Goal: Task Accomplishment & Management: Manage account settings

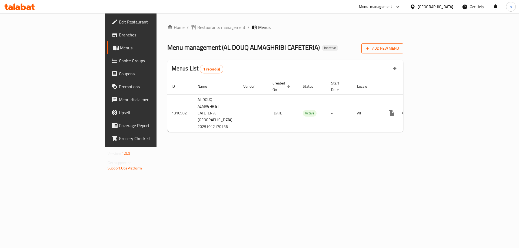
click at [399, 49] on span "Add New Menu" at bounding box center [382, 48] width 33 height 7
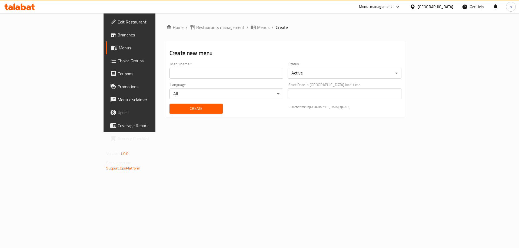
click at [169, 74] on input "text" at bounding box center [226, 73] width 114 height 11
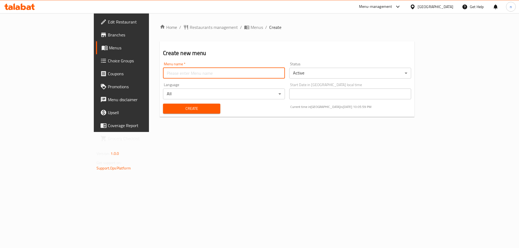
type input "ب"
type input "final 14/0"
click at [163, 104] on button "Create" at bounding box center [191, 109] width 57 height 10
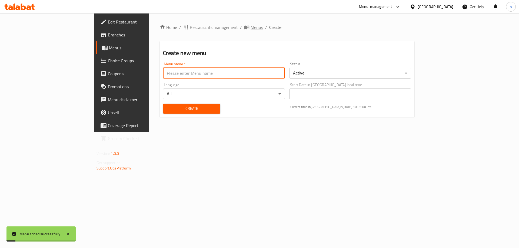
click at [251, 28] on span "Menus" at bounding box center [257, 27] width 12 height 6
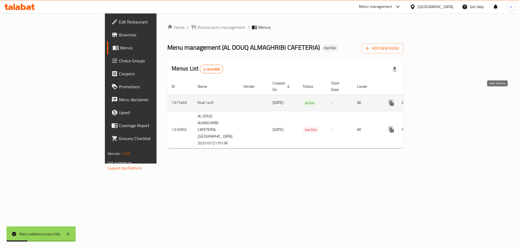
click at [437, 96] on link "enhanced table" at bounding box center [430, 102] width 13 height 13
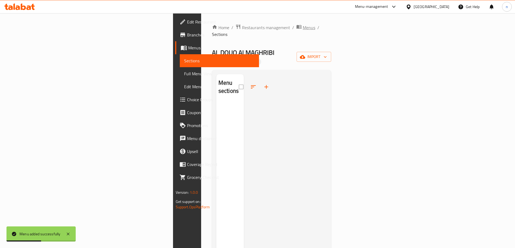
click at [303, 27] on span "Menus" at bounding box center [309, 27] width 12 height 6
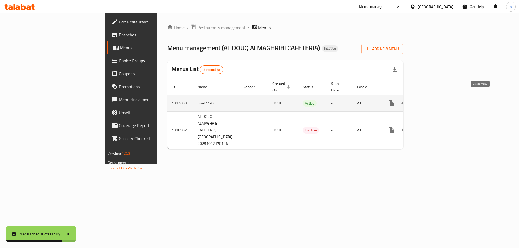
click at [421, 100] on icon "enhanced table" at bounding box center [417, 103] width 6 height 6
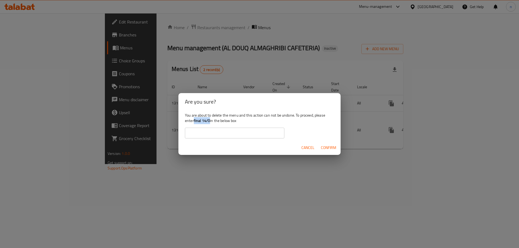
drag, startPoint x: 194, startPoint y: 121, endPoint x: 209, endPoint y: 122, distance: 15.2
click at [209, 122] on b "final 14/0" at bounding box center [202, 120] width 16 height 7
copy b "final 14/0"
click at [204, 130] on input "text" at bounding box center [234, 133] width 99 height 11
paste input "final 14/0"
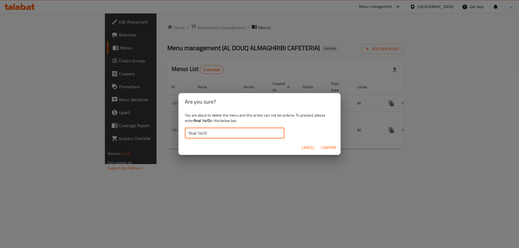
type input "final 14/0"
click at [318, 146] on div "Cancel Confirm" at bounding box center [259, 148] width 162 height 14
click at [320, 146] on button "Confirm" at bounding box center [329, 148] width 20 height 10
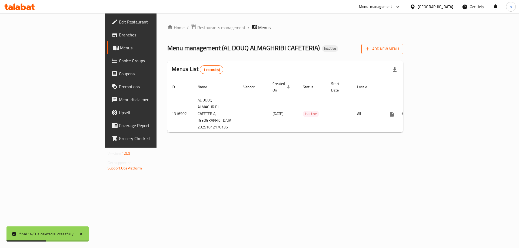
click at [399, 48] on span "Add New Menu" at bounding box center [382, 49] width 33 height 7
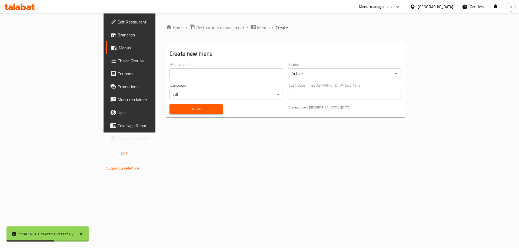
click at [196, 76] on input "text" at bounding box center [226, 73] width 114 height 11
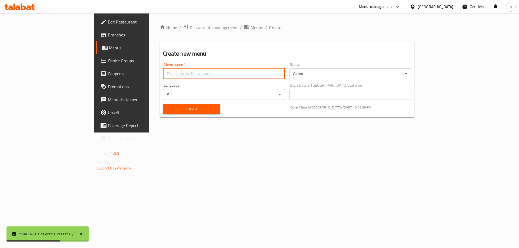
type input "n"
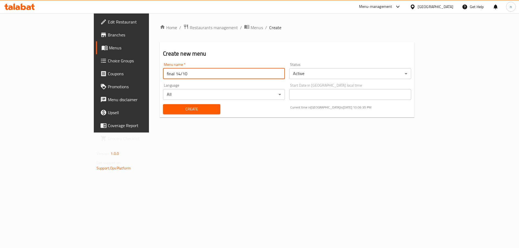
type input "final 14/10"
click at [163, 104] on button "Create" at bounding box center [191, 109] width 57 height 10
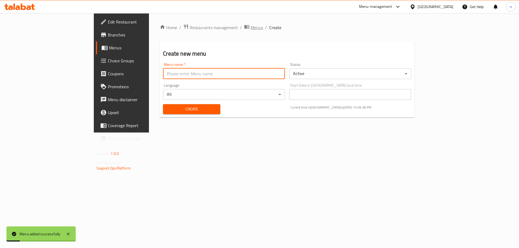
click at [251, 27] on span "Menus" at bounding box center [257, 27] width 12 height 6
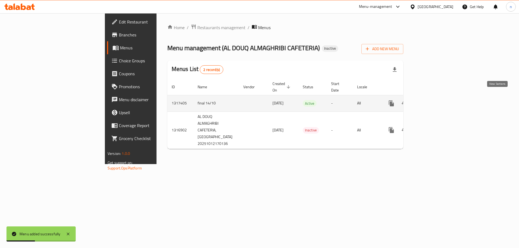
click at [434, 100] on icon "enhanced table" at bounding box center [430, 103] width 6 height 6
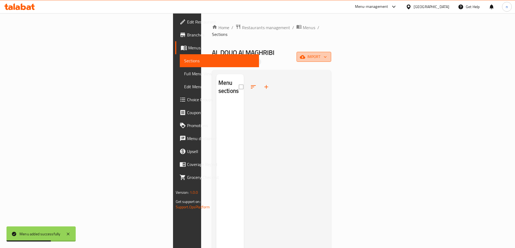
click at [327, 54] on span "import" at bounding box center [314, 57] width 26 height 7
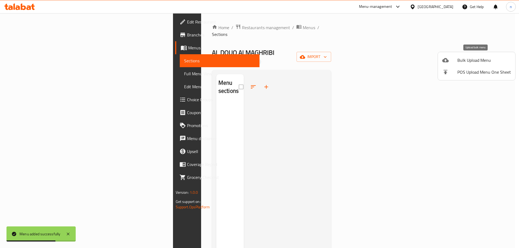
click at [471, 63] on span "Bulk Upload Menu" at bounding box center [484, 60] width 54 height 6
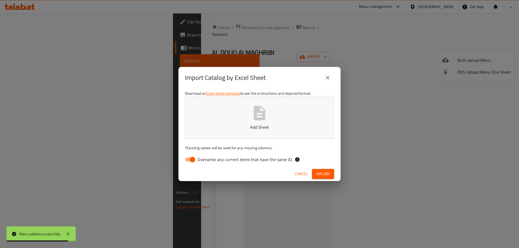
drag, startPoint x: 187, startPoint y: 159, endPoint x: 201, endPoint y: 149, distance: 17.2
click at [188, 159] on input "Overwrite any current items that have the same ID." at bounding box center [192, 160] width 31 height 10
checkbox input "false"
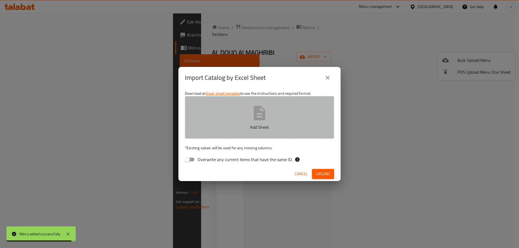
click at [242, 125] on p "Add Sheet" at bounding box center [259, 127] width 132 height 6
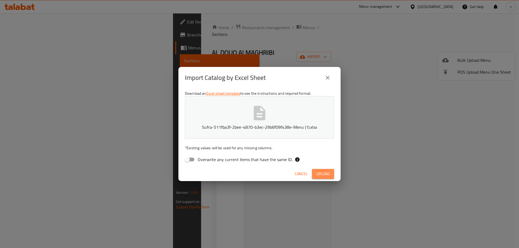
click at [326, 177] on span "Upload" at bounding box center [323, 174] width 14 height 7
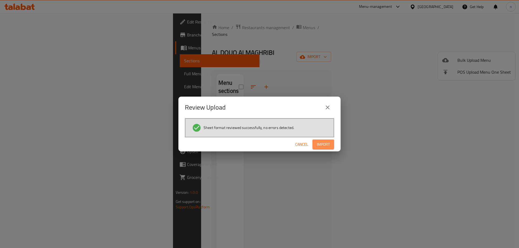
click at [323, 144] on span "Import" at bounding box center [323, 144] width 13 height 7
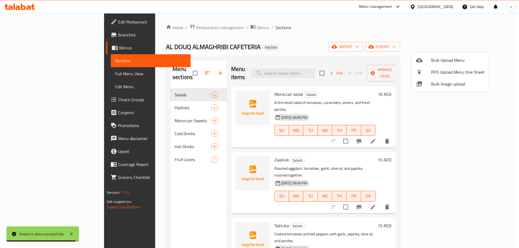
click at [48, 76] on div at bounding box center [259, 124] width 519 height 248
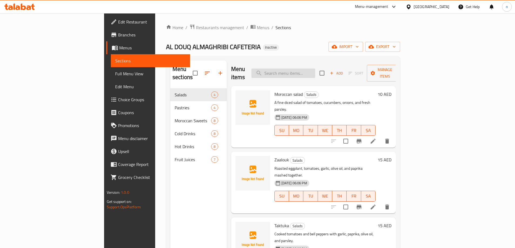
click at [305, 69] on input "search" at bounding box center [283, 73] width 64 height 9
paste input "mineral water"
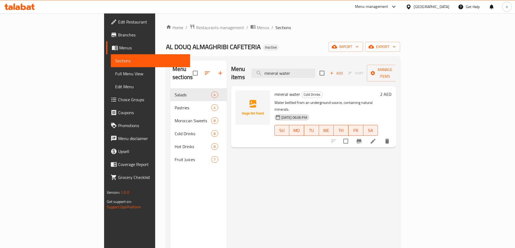
type input "mineral water"
click at [375, 139] on icon at bounding box center [373, 141] width 5 height 5
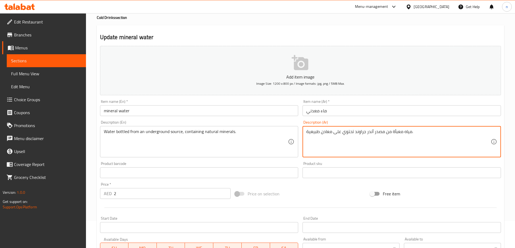
scroll to position [134, 0]
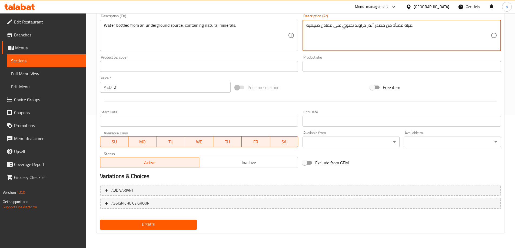
type textarea "مياه معبأة من مصدر أَندر جراوند تحتوي على معادن طبيعية."
click at [151, 226] on span "Update" at bounding box center [148, 225] width 88 height 7
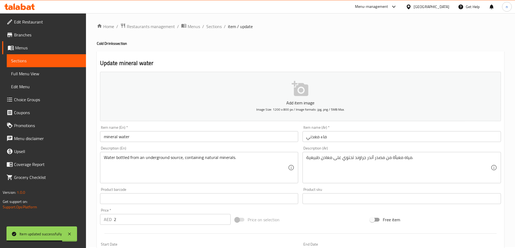
scroll to position [0, 0]
click at [213, 28] on span "Sections" at bounding box center [213, 27] width 15 height 6
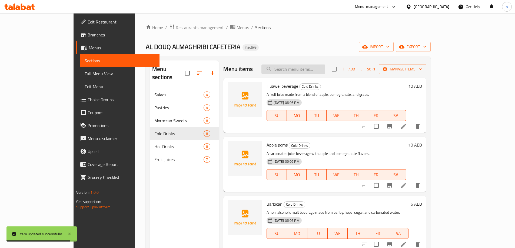
click at [307, 69] on input "search" at bounding box center [293, 69] width 64 height 9
paste input "Small Moroccan tea pot"
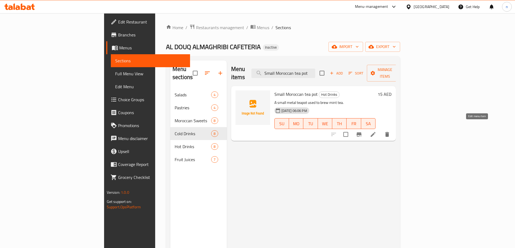
type input "Small Moroccan tea pot"
click at [375, 132] on icon at bounding box center [373, 134] width 5 height 5
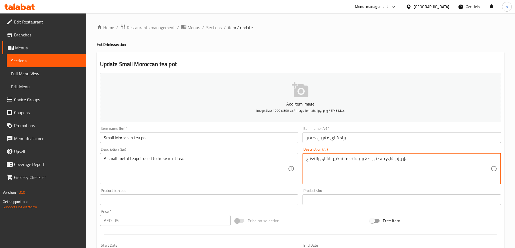
click at [338, 159] on textarea "إبريق شاي معدني صغير يستخدم لتحضير الشاي بالنعناع." at bounding box center [398, 169] width 184 height 26
click at [431, 167] on textarea "إبريق شاي معدني صغير يستخدم لتحضير الشاي بالنعناع." at bounding box center [398, 169] width 184 height 26
drag, startPoint x: 481, startPoint y: 161, endPoint x: 503, endPoint y: 161, distance: 21.9
click at [503, 161] on div "Update Small Moroccan tea pot Add item image Image Size: 1200 x 800 px / Image …" at bounding box center [300, 209] width 407 height 315
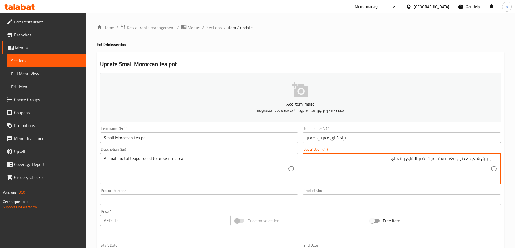
paste textarea "راد"
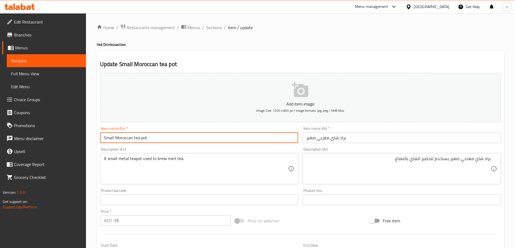
drag, startPoint x: 134, startPoint y: 139, endPoint x: 155, endPoint y: 140, distance: 21.1
click at [155, 140] on input "Small Moroccan tea pot" at bounding box center [199, 137] width 198 height 11
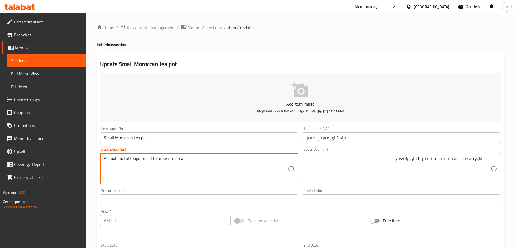
drag, startPoint x: 142, startPoint y: 160, endPoint x: 192, endPoint y: 156, distance: 51.0
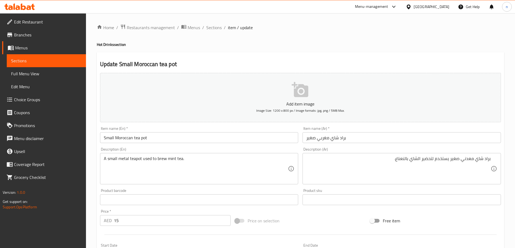
click at [164, 159] on textarea "A small metal teapot used to brew mint tea." at bounding box center [196, 169] width 184 height 26
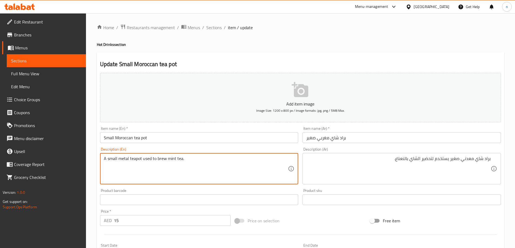
click at [164, 159] on textarea "A small metal teapot used to brew mint tea." at bounding box center [196, 169] width 184 height 26
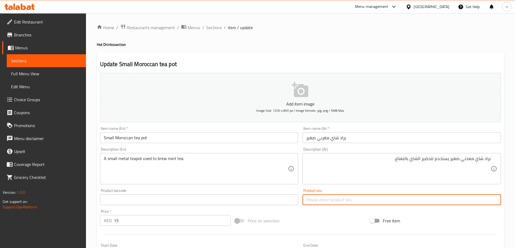
drag, startPoint x: 519, startPoint y: 161, endPoint x: 519, endPoint y: 259, distance: 98.4
click at [515, 248] on html "​ Menu-management United Arab Emirates Get Help n Edit Restaurant Branches Menu…" at bounding box center [257, 124] width 515 height 248
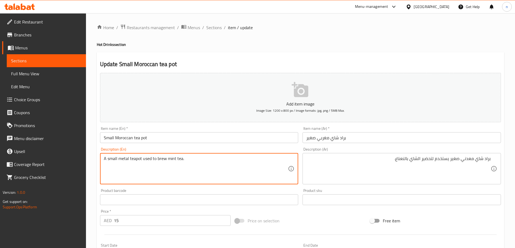
click at [145, 163] on textarea "A small metal teapot used to brew mint tea." at bounding box center [196, 169] width 184 height 26
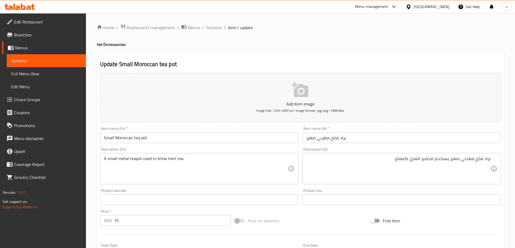
drag, startPoint x: 422, startPoint y: 161, endPoint x: 426, endPoint y: 166, distance: 6.9
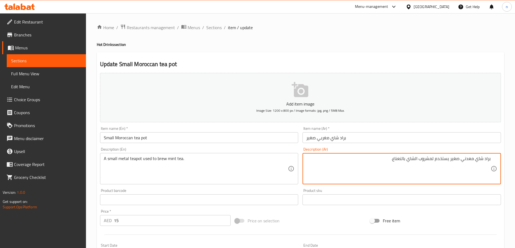
scroll to position [134, 0]
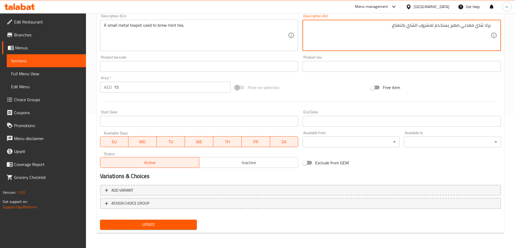
type textarea "براد شاي معدني صغير يستخدم لمشروب الشاي بالنعناع."
click at [171, 228] on span "Update" at bounding box center [148, 225] width 88 height 7
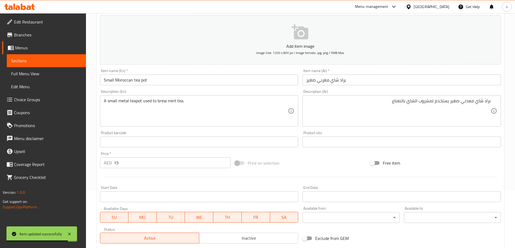
scroll to position [0, 0]
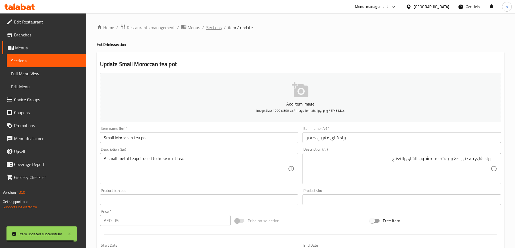
click at [214, 29] on span "Sections" at bounding box center [213, 27] width 15 height 6
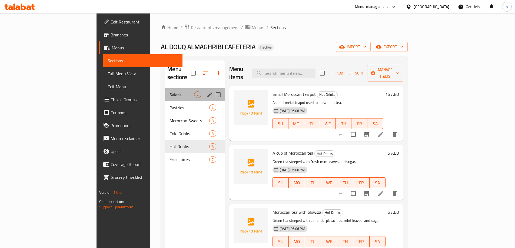
click at [165, 92] on div "Salads 4" at bounding box center [194, 94] width 59 height 13
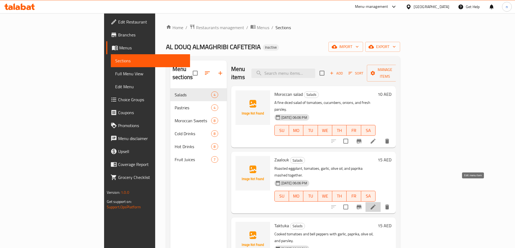
click at [376, 204] on icon at bounding box center [373, 207] width 6 height 6
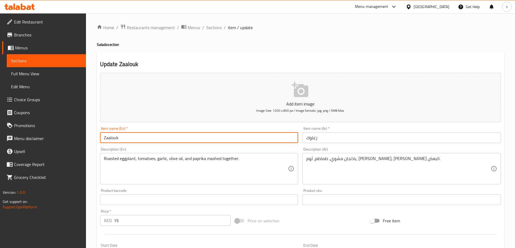
click at [111, 141] on input "Zaalouk" at bounding box center [199, 137] width 198 height 11
paste input "zalowq"
type input "zalowq"
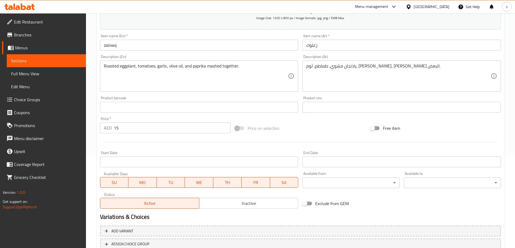
scroll to position [134, 0]
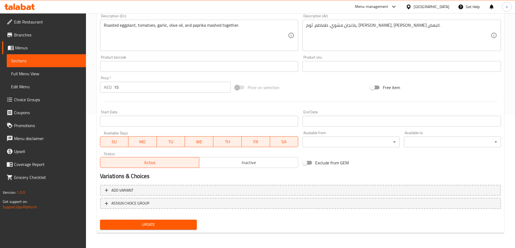
drag, startPoint x: 129, startPoint y: 225, endPoint x: 127, endPoint y: 215, distance: 9.9
click at [129, 225] on span "Update" at bounding box center [148, 225] width 88 height 7
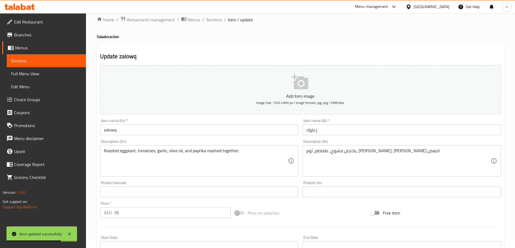
scroll to position [0, 0]
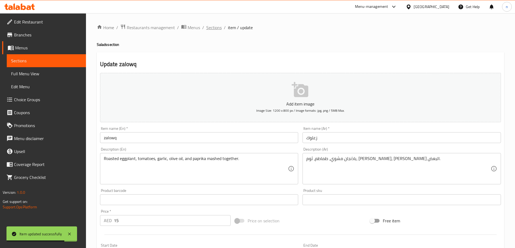
click at [214, 27] on span "Sections" at bounding box center [213, 27] width 15 height 6
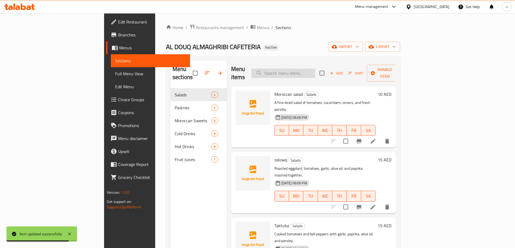
click at [311, 69] on input "search" at bounding box center [283, 73] width 64 height 9
paste input "Moroccan salad"
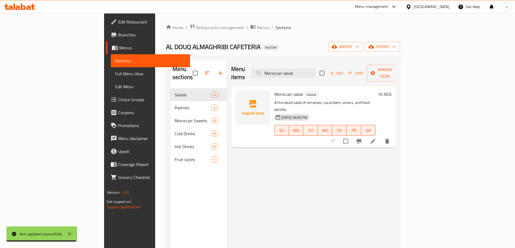
type input "Moroccan salad"
click at [376, 138] on icon at bounding box center [373, 141] width 6 height 6
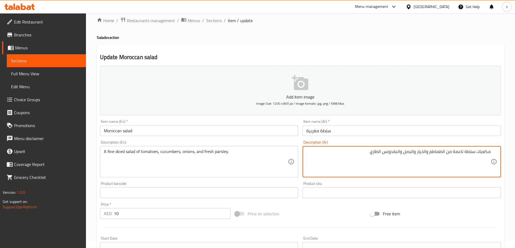
scroll to position [27, 0]
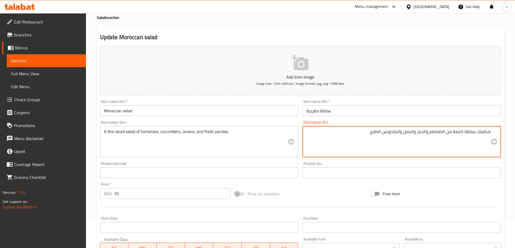
drag, startPoint x: 475, startPoint y: 133, endPoint x: 519, endPoint y: 142, distance: 44.6
click at [515, 142] on html "​ Menu-management United Arab Emirates Get Help n Edit Restaurant Branches Menu…" at bounding box center [257, 97] width 515 height 248
click at [466, 132] on textarea "سلطة ناعمة من الطماطم والخيار والبصل والبقدونس الطازج." at bounding box center [398, 142] width 184 height 26
click at [462, 132] on textarea "سلطة ناعمة من الطماطم والخيار والبصل والبقدونس الطازج." at bounding box center [398, 142] width 184 height 26
paste textarea "مكعبات"
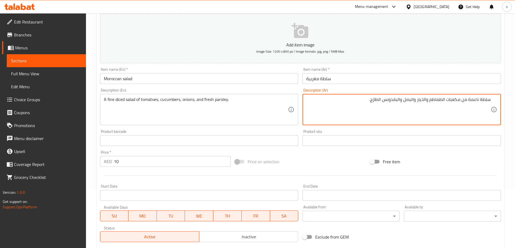
scroll to position [134, 0]
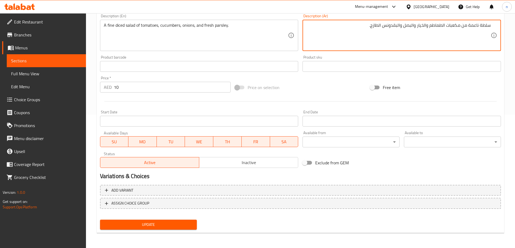
type textarea "سلطة ناعمة من مكعبات الطماطم والخيار والبصل والبقدونس الطازج."
click at [169, 227] on span "Update" at bounding box center [148, 225] width 88 height 7
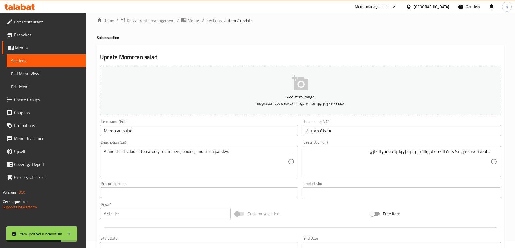
scroll to position [0, 0]
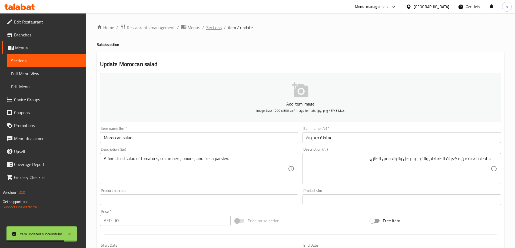
click at [211, 28] on span "Sections" at bounding box center [213, 27] width 15 height 6
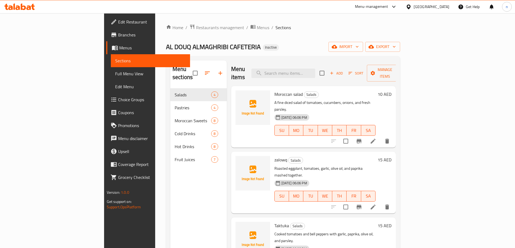
click at [284, 35] on div "Home / Restaurants management / Menus / Sections AL DOUQ ALMAGHRIBI CAFETERIA I…" at bounding box center [283, 168] width 234 height 289
click at [311, 69] on input "search" at bounding box center [283, 73] width 64 height 9
paste input "Barbican"
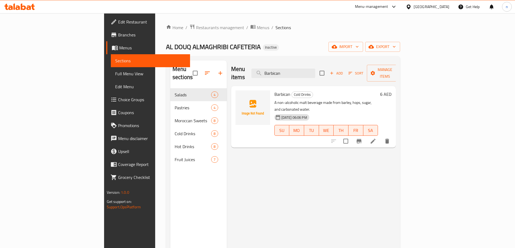
type input "Barbican"
click at [376, 138] on icon at bounding box center [373, 141] width 6 height 6
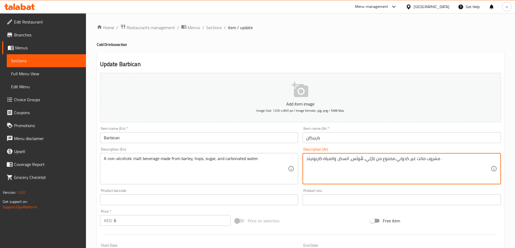
click at [369, 159] on textarea "مشروب مالت غير كحولي مصنوع من بَارْلِي، هُوبْس، السكر، والمياه كاربونيتد ." at bounding box center [398, 169] width 184 height 26
paste textarea "لشعير"
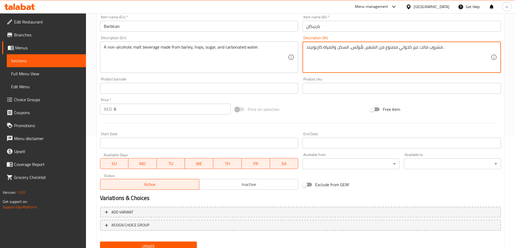
scroll to position [134, 0]
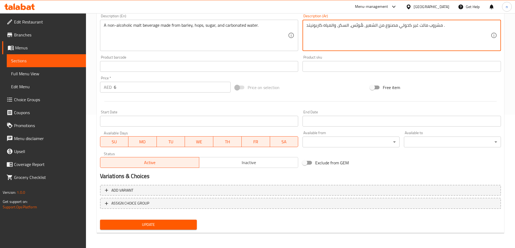
type textarea "مشروب مالت غير كحولي مصنوع من الشعير، هُوبْس، السكر، والمياه كاربونيتد ."
click at [147, 229] on button "Update" at bounding box center [148, 225] width 97 height 10
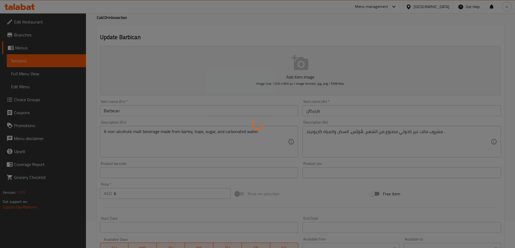
scroll to position [0, 0]
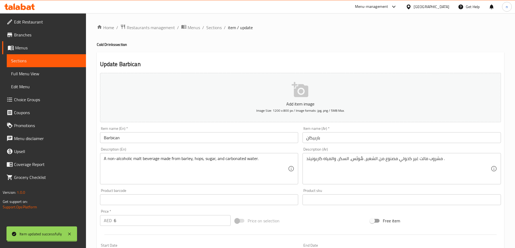
click at [164, 140] on input "Barbican" at bounding box center [199, 137] width 198 height 11
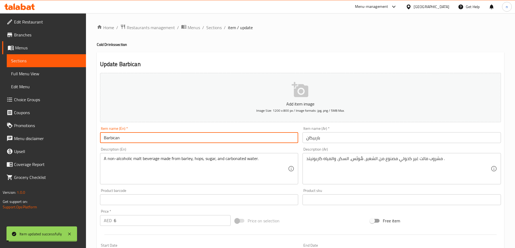
click at [164, 140] on input "Barbican" at bounding box center [199, 137] width 198 height 11
click at [212, 25] on span "Sections" at bounding box center [213, 27] width 15 height 6
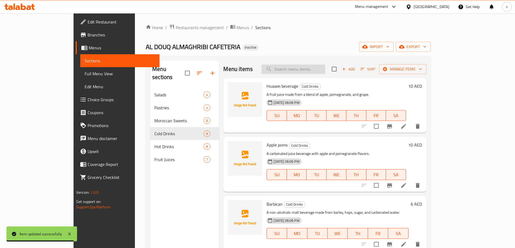
click at [319, 71] on input "search" at bounding box center [293, 69] width 64 height 9
paste input "mineral water"
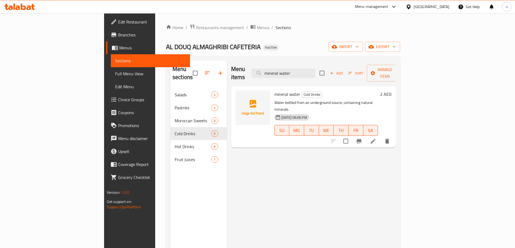
type input "mineral water"
click at [376, 138] on icon at bounding box center [373, 141] width 6 height 6
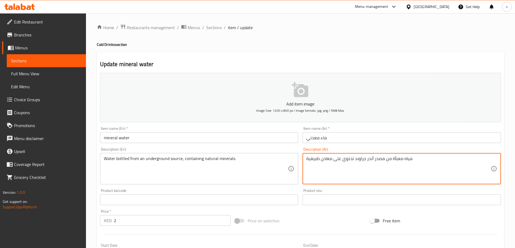
drag, startPoint x: 372, startPoint y: 159, endPoint x: 355, endPoint y: 161, distance: 17.7
paste textarea "حت الأرض"
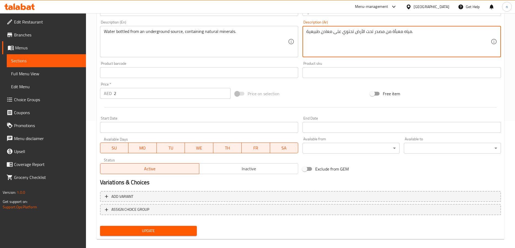
scroll to position [134, 0]
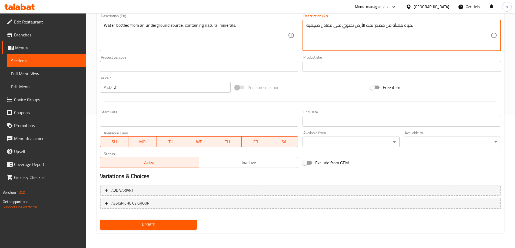
type textarea "مياه معبأة من مصدر تحت الأرض تحتوي على معادن طبيعية."
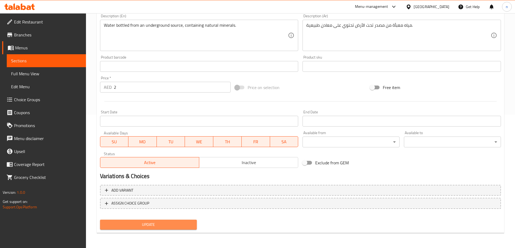
click at [150, 225] on span "Update" at bounding box center [148, 225] width 88 height 7
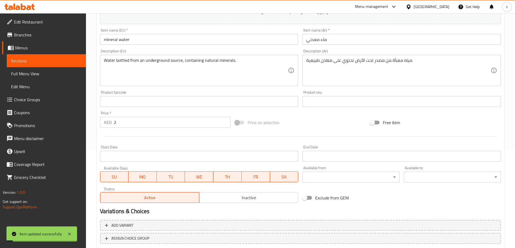
scroll to position [0, 0]
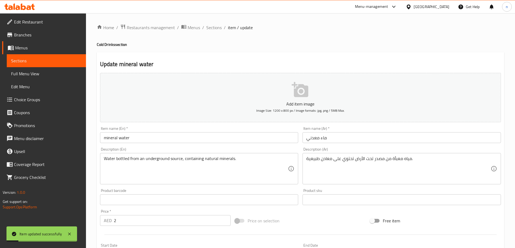
click at [164, 142] on input "mineral water" at bounding box center [199, 137] width 198 height 11
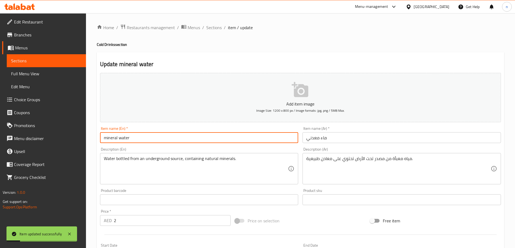
click at [164, 142] on input "mineral water" at bounding box center [199, 137] width 198 height 11
click at [192, 27] on span "Menus" at bounding box center [194, 27] width 12 height 6
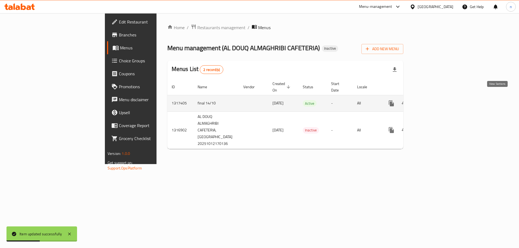
click at [434, 100] on icon "enhanced table" at bounding box center [430, 103] width 6 height 6
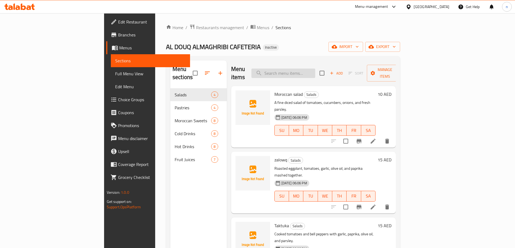
click at [306, 69] on input "search" at bounding box center [283, 73] width 64 height 9
paste input "Half coffee"
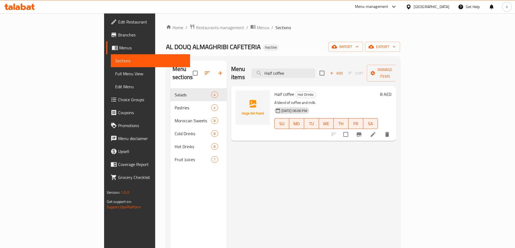
type input "Half coffee"
click at [381, 130] on li at bounding box center [372, 135] width 15 height 10
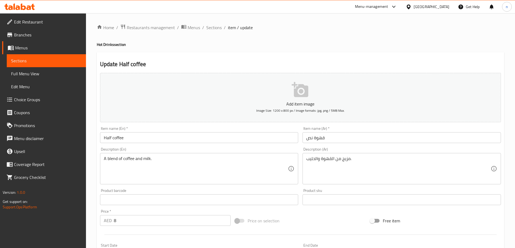
click at [136, 135] on input "Half coffee" at bounding box center [199, 137] width 198 height 11
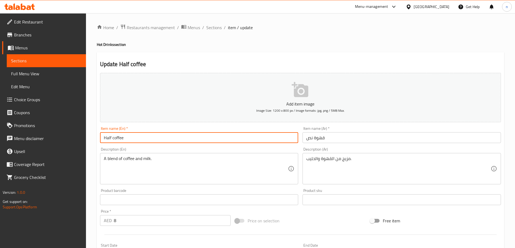
click at [113, 139] on input "Half coffee" at bounding box center [199, 137] width 198 height 11
click at [344, 143] on input "قهوة نص" at bounding box center [401, 137] width 198 height 11
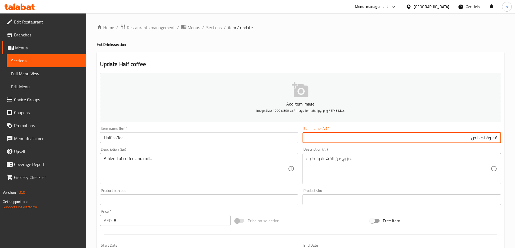
type input "قهوة نص نص"
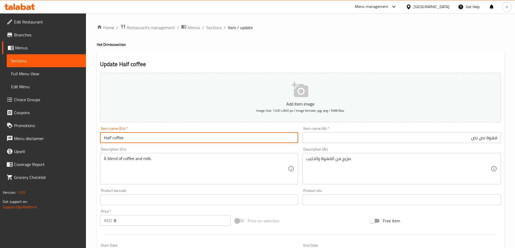
click at [158, 137] on input "Half coffee" at bounding box center [199, 137] width 198 height 11
click at [110, 139] on input "Half coffee" at bounding box center [199, 137] width 198 height 11
click at [114, 139] on input "Half coffee" at bounding box center [199, 137] width 198 height 11
click at [111, 139] on input "Half coffee" at bounding box center [199, 137] width 198 height 11
paste input "text"
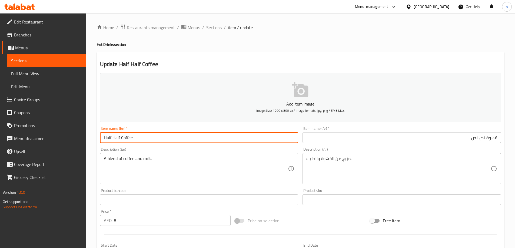
click at [111, 138] on input "Half Half Coffee" at bounding box center [199, 137] width 198 height 11
paste input "half & half c"
paste input "text"
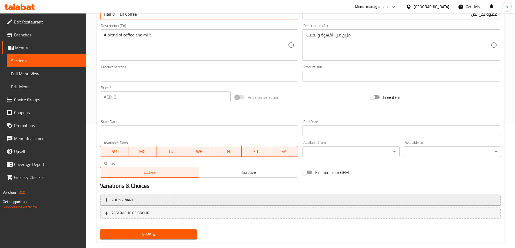
scroll to position [134, 0]
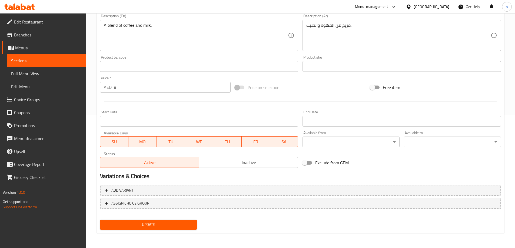
type input "Half & Half Coffee"
click at [176, 231] on div "Update" at bounding box center [148, 225] width 101 height 14
click at [177, 227] on span "Update" at bounding box center [148, 225] width 88 height 7
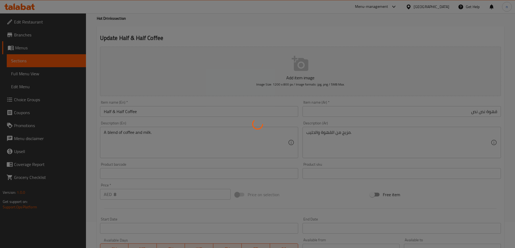
scroll to position [0, 0]
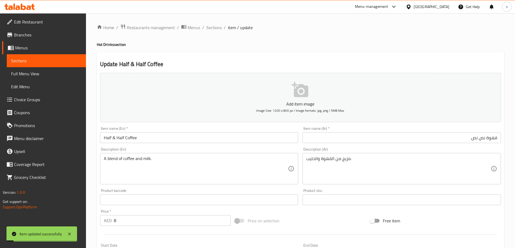
click at [159, 135] on input "Half & Half Coffee" at bounding box center [199, 137] width 198 height 11
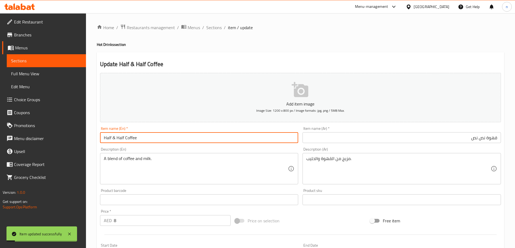
click at [159, 135] on input "Half & Half Coffee" at bounding box center [199, 137] width 198 height 11
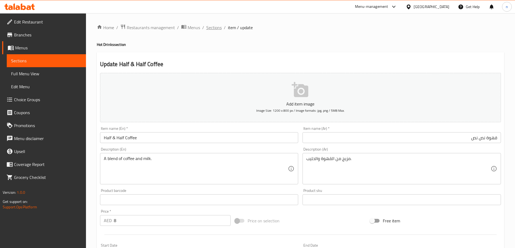
click at [210, 29] on span "Sections" at bounding box center [213, 27] width 15 height 6
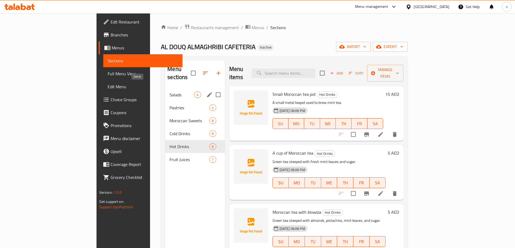
click at [169, 92] on span "Salads" at bounding box center [181, 95] width 25 height 6
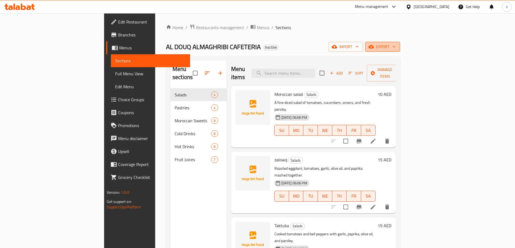
click at [396, 45] on span "export" at bounding box center [382, 47] width 26 height 7
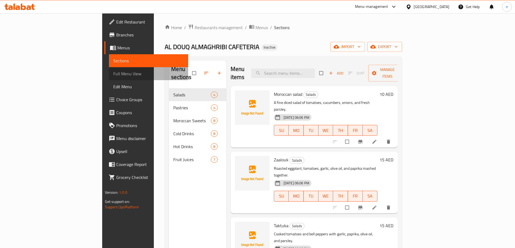
click at [113, 73] on span "Full Menu View" at bounding box center [148, 74] width 71 height 6
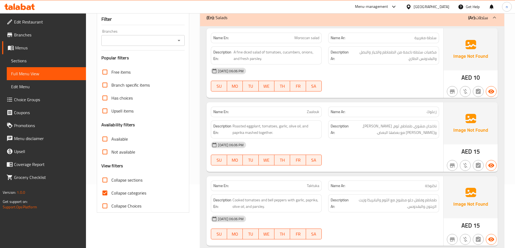
scroll to position [54, 0]
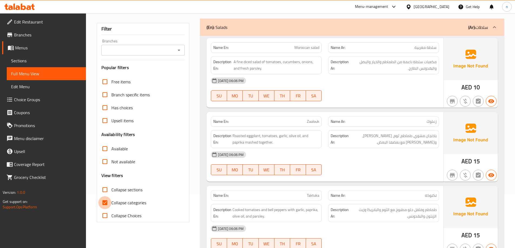
click at [107, 203] on input "Collapse categories" at bounding box center [104, 202] width 13 height 13
checkbox input "false"
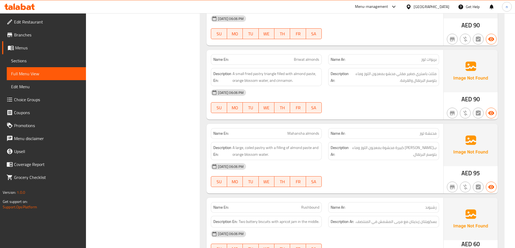
scroll to position [838, 0]
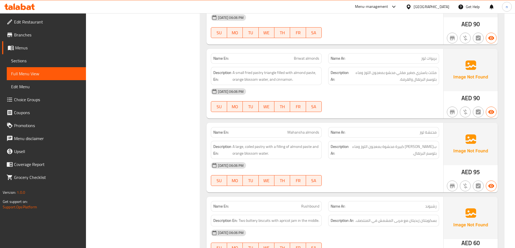
click at [309, 57] on span "Briwat almonds" at bounding box center [306, 59] width 25 height 6
copy span "almonds"
click at [363, 92] on div "[DATE] 06:06 PM" at bounding box center [325, 91] width 235 height 13
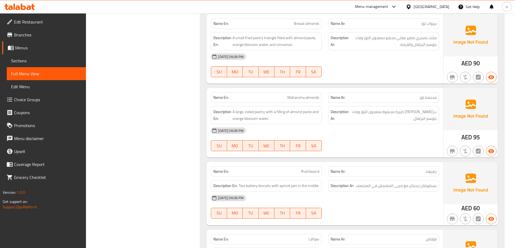
scroll to position [892, 0]
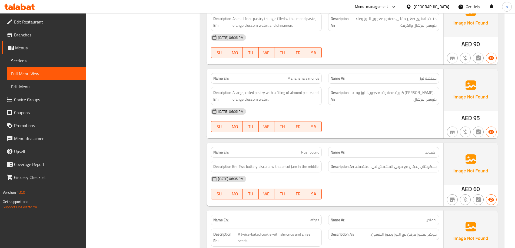
click at [297, 76] on span "Mahansha almonds" at bounding box center [303, 79] width 32 height 6
copy span "Mahansha"
click at [426, 77] on span "محنشة لوز" at bounding box center [427, 79] width 17 height 6
click at [427, 77] on span "محنشة لوز" at bounding box center [427, 79] width 17 height 6
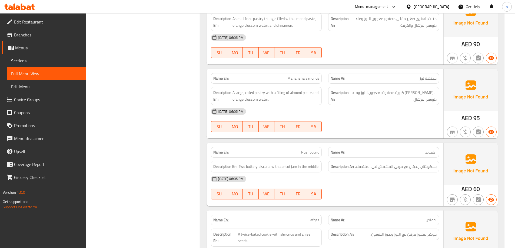
click at [428, 80] on span "محنشة لوز" at bounding box center [427, 79] width 17 height 6
copy span "محنشة"
drag, startPoint x: 359, startPoint y: 111, endPoint x: 359, endPoint y: 114, distance: 3.3
click at [359, 114] on div "[DATE] 06:06 PM" at bounding box center [325, 111] width 235 height 13
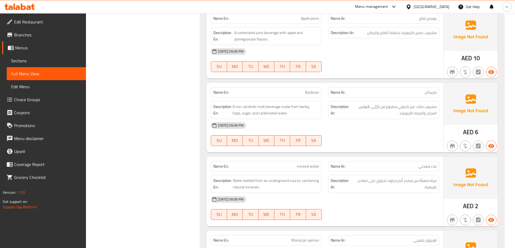
scroll to position [1432, 0]
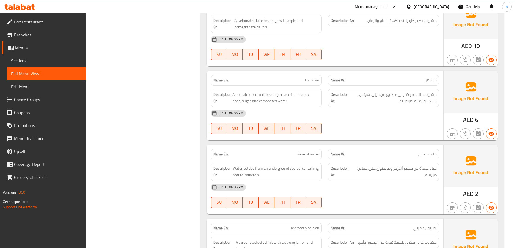
click at [379, 124] on div "[DATE] 06:06 PM SU MO TU WE TH FR SA" at bounding box center [325, 122] width 235 height 30
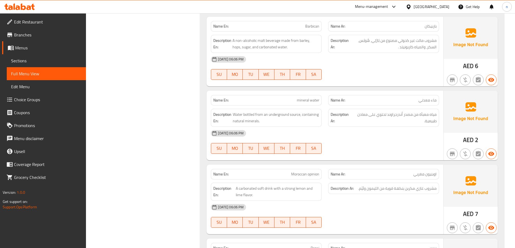
scroll to position [1514, 0]
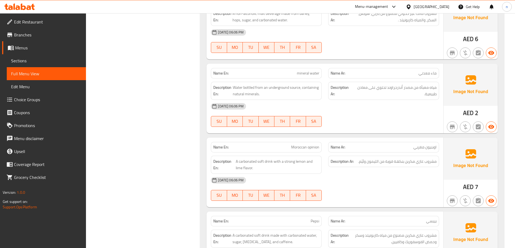
click at [311, 75] on span "mineral water" at bounding box center [308, 74] width 22 height 6
copy span "mineral water"
click at [392, 121] on div "[DATE] 06:06 PM SU MO TU WE TH FR SA" at bounding box center [325, 115] width 235 height 30
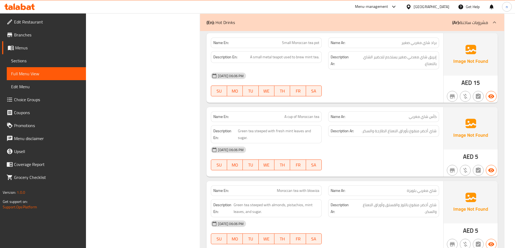
scroll to position [1946, 0]
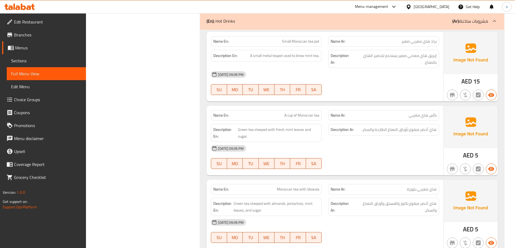
click at [311, 42] on span "Small Moroccan tea pot" at bounding box center [300, 42] width 37 height 6
click at [305, 48] on div "Description En: A small metal teapot used to brew mint tea." at bounding box center [266, 59] width 117 height 25
click at [297, 59] on div "Description En: A small metal teapot used to brew mint tea." at bounding box center [266, 56] width 111 height 12
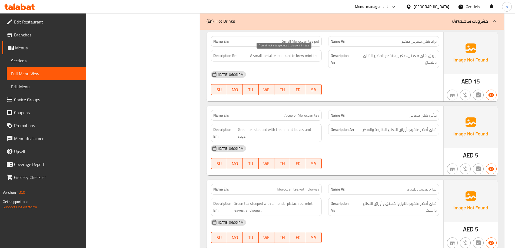
click at [301, 53] on span "A small metal teapot used to brew mint tea." at bounding box center [284, 55] width 69 height 7
copy span "brew"
click at [309, 41] on span "Small Moroccan tea pot" at bounding box center [300, 42] width 37 height 6
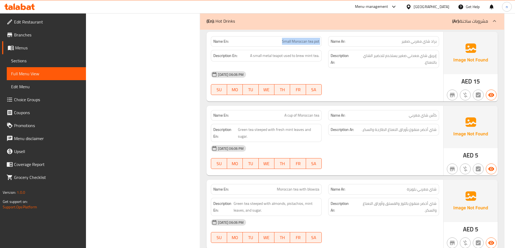
click at [309, 41] on span "Small Moroccan tea pot" at bounding box center [300, 42] width 37 height 6
copy span "Small Moroccan tea pot"
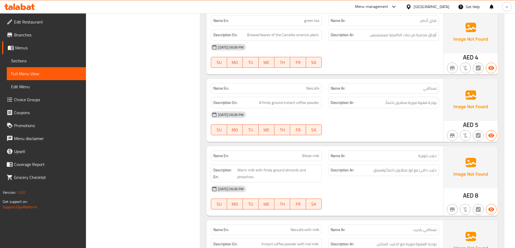
scroll to position [2189, 0]
click at [291, 31] on div "Description En: Brewed leaves of the Camellia sinensis plant." at bounding box center [266, 35] width 111 height 12
copy span "Camellia"
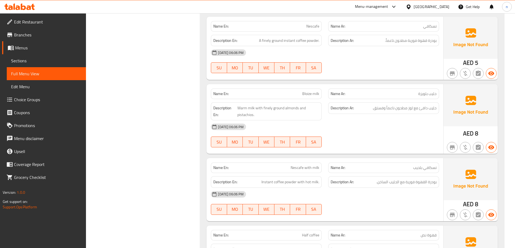
scroll to position [2270, 0]
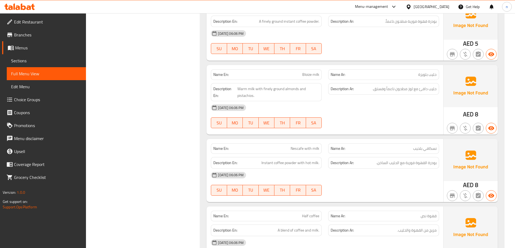
click at [310, 75] on span "Bloize milk" at bounding box center [310, 75] width 17 height 6
click at [267, 87] on span "Warm milk with finely ground almonds and pistachios." at bounding box center [278, 92] width 82 height 13
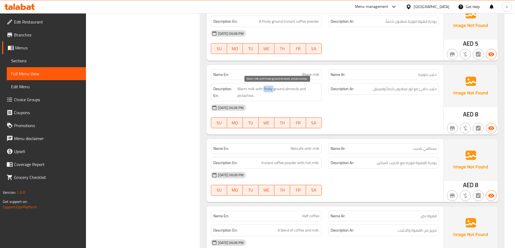
click at [267, 87] on span "Warm milk with finely ground almonds and pistachios." at bounding box center [278, 92] width 82 height 13
copy span "finely"
click at [375, 113] on div "[DATE] 06:06 PM" at bounding box center [325, 107] width 235 height 13
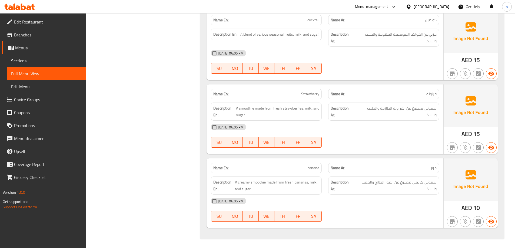
scroll to position [2850, 0]
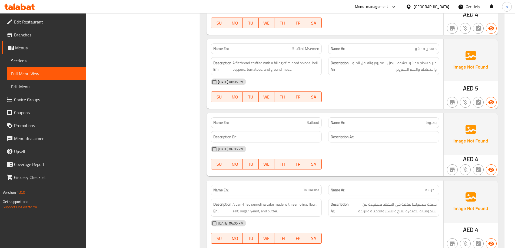
scroll to position [459, 0]
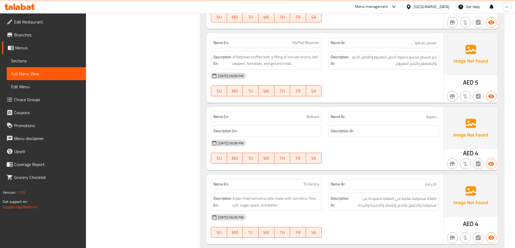
click at [312, 117] on span "Batbout" at bounding box center [312, 117] width 13 height 6
copy span "Batbout"
click at [399, 147] on div "[DATE] 06:06 PM" at bounding box center [325, 143] width 235 height 13
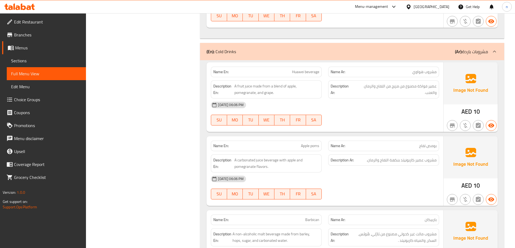
scroll to position [0, 0]
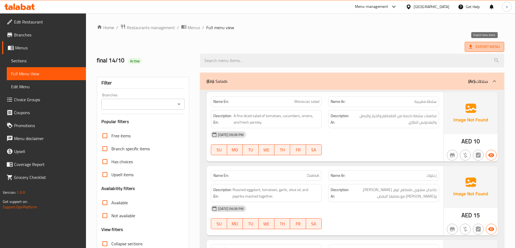
click at [488, 49] on span "Export Menu" at bounding box center [484, 47] width 31 height 7
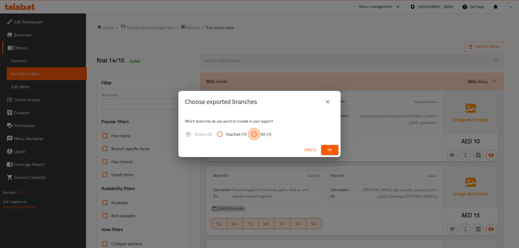
drag, startPoint x: 255, startPoint y: 135, endPoint x: 299, endPoint y: 144, distance: 45.2
click at [256, 135] on input "All (1)" at bounding box center [254, 134] width 13 height 13
radio input "true"
click at [329, 151] on span "Ok" at bounding box center [329, 150] width 9 height 7
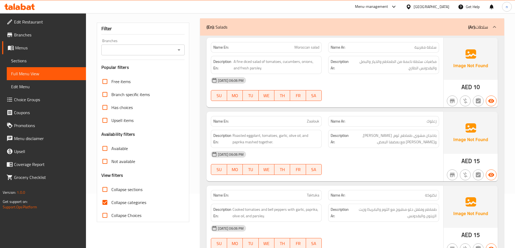
scroll to position [54, 0]
drag, startPoint x: 302, startPoint y: 122, endPoint x: 329, endPoint y: 125, distance: 27.0
click at [329, 125] on div "Name En: Zaalouk Name Ar: زعلوك" at bounding box center [325, 121] width 235 height 17
click at [355, 168] on div "14-10-2025 06:06 PM SU MO TU WE TH FR SA" at bounding box center [325, 163] width 235 height 30
drag, startPoint x: 303, startPoint y: 120, endPoint x: 327, endPoint y: 126, distance: 24.8
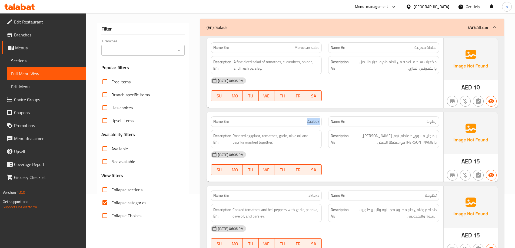
click at [327, 126] on div "Name En: Zaalouk Name Ar: زعلوك" at bounding box center [325, 121] width 235 height 17
click at [314, 123] on span "Zaalouk" at bounding box center [313, 122] width 12 height 6
click at [313, 123] on span "Zaalouk" at bounding box center [313, 122] width 12 height 6
copy span "Zaalouk"
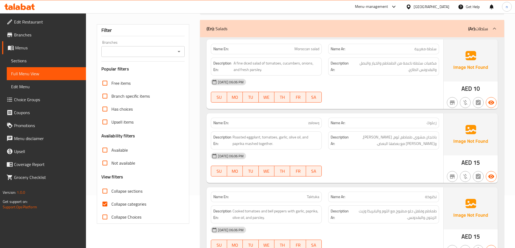
click at [103, 218] on div "Free items Branch specific items Has choices Upsell items Availability filters …" at bounding box center [143, 150] width 84 height 147
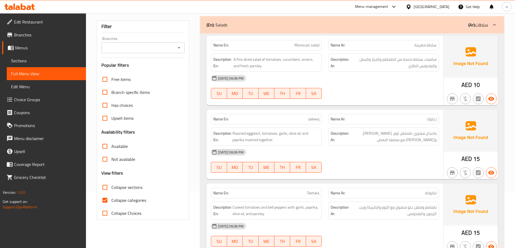
scroll to position [66, 0]
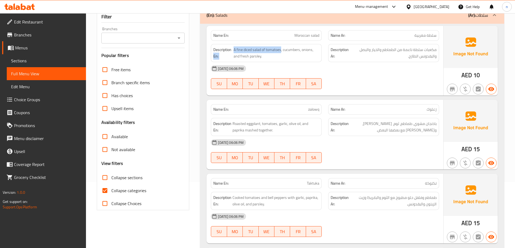
drag, startPoint x: 281, startPoint y: 50, endPoint x: 232, endPoint y: 45, distance: 48.6
click at [232, 45] on div "Description En: A fine diced salad of tomatoes, cucumbers, onions, and fresh pa…" at bounding box center [266, 53] width 111 height 18
click at [256, 48] on span "A fine diced salad of tomatoes, cucumbers, onions, and fresh parsley." at bounding box center [277, 52] width 86 height 13
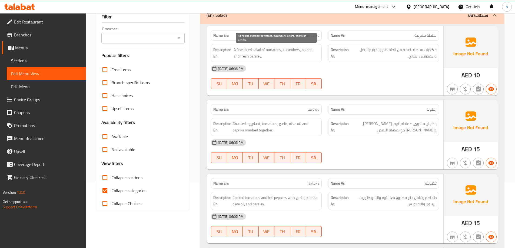
click at [281, 55] on span "A fine diced salad of tomatoes, cucumbers, onions, and fresh parsley." at bounding box center [277, 52] width 86 height 13
drag, startPoint x: 281, startPoint y: 49, endPoint x: 233, endPoint y: 49, distance: 47.8
click at [234, 49] on span "A fine diced salad of tomatoes, cucumbers, onions, and fresh parsley." at bounding box center [277, 52] width 86 height 13
copy span "A fine diced salad of tomatoes"
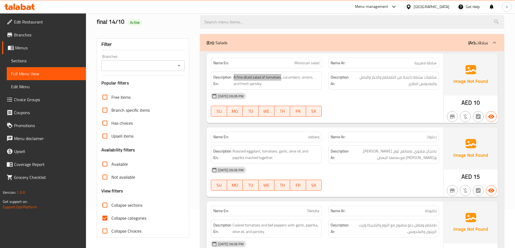
scroll to position [12, 0]
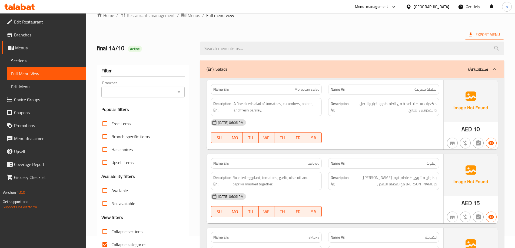
click at [393, 141] on div at bounding box center [383, 143] width 117 height 6
click at [305, 90] on span "Moroccan salad" at bounding box center [306, 90] width 25 height 6
copy span "Moroccan salad"
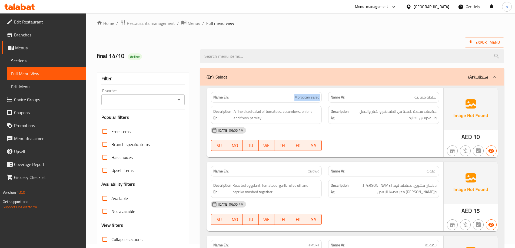
scroll to position [0, 0]
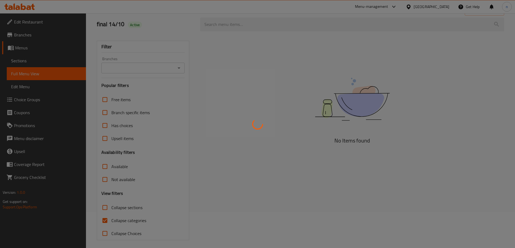
scroll to position [39, 0]
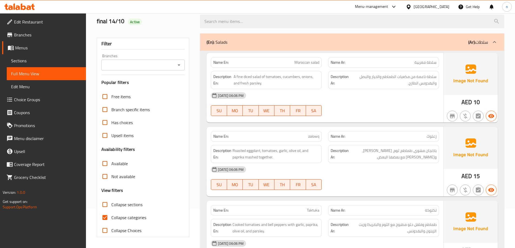
click at [115, 221] on span "Collapse categories" at bounding box center [128, 218] width 35 height 6
click at [111, 221] on input "Collapse categories" at bounding box center [104, 217] width 13 height 13
checkbox input "false"
click at [404, 90] on div "[DATE] 06:06 PM" at bounding box center [325, 95] width 235 height 13
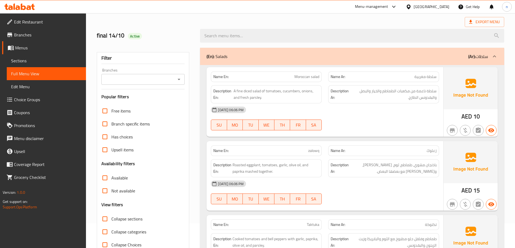
scroll to position [12, 0]
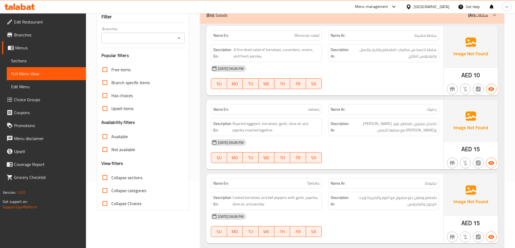
click at [389, 141] on div "[DATE] 06:06 PM" at bounding box center [325, 142] width 235 height 13
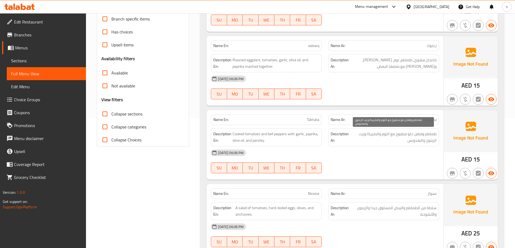
scroll to position [120, 0]
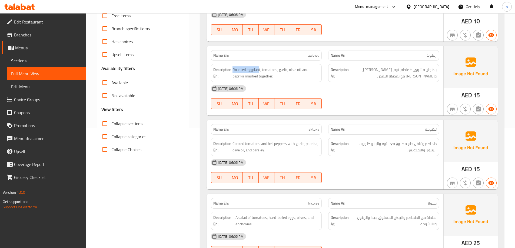
drag, startPoint x: 260, startPoint y: 71, endPoint x: 232, endPoint y: 71, distance: 27.6
click at [232, 71] on h6 "Description En: Roasted eggplant, tomatoes, garlic, olive oil, and paprika mash…" at bounding box center [266, 72] width 106 height 13
click at [248, 71] on span "Roasted eggplant, tomatoes, garlic, olive oil, and paprika mashed together." at bounding box center [275, 72] width 87 height 13
drag, startPoint x: 260, startPoint y: 70, endPoint x: 233, endPoint y: 71, distance: 27.6
click at [233, 71] on span "Roasted eggplant, tomatoes, garlic, olive oil, and paprika mashed together." at bounding box center [275, 72] width 87 height 13
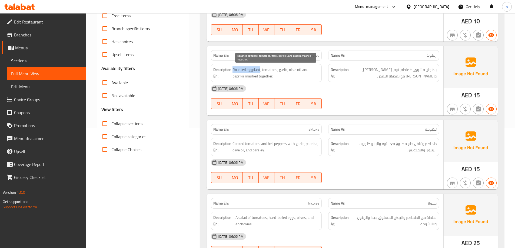
copy span "Roasted eggplant"
click at [368, 97] on div "[DATE] 06:06 PM SU MO TU WE TH FR SA" at bounding box center [325, 97] width 235 height 30
click at [386, 93] on div "[DATE] 06:06 PM" at bounding box center [325, 88] width 235 height 13
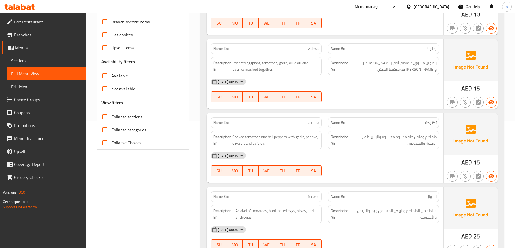
drag, startPoint x: 381, startPoint y: 164, endPoint x: 381, endPoint y: 148, distance: 16.0
click at [381, 161] on div "[DATE] 06:06 PM SU MO TU WE TH FR SA" at bounding box center [325, 164] width 235 height 30
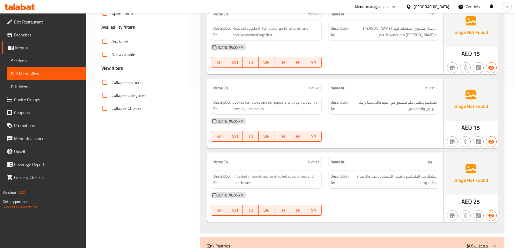
scroll to position [174, 0]
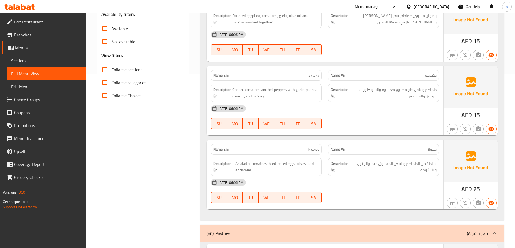
click at [370, 118] on div "[DATE] 06:06 PM SU MO TU WE TH FR SA" at bounding box center [325, 117] width 235 height 30
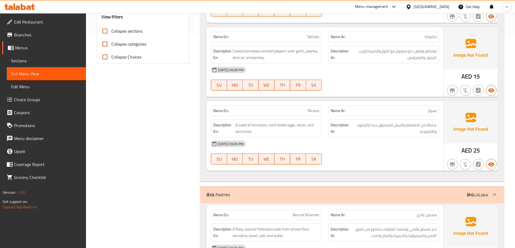
scroll to position [228, 0]
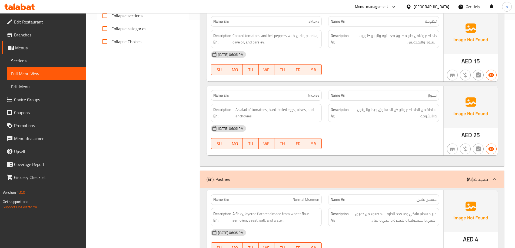
click at [377, 144] on div "[DATE] 06:06 PM SU MO TU WE TH FR SA" at bounding box center [325, 137] width 235 height 30
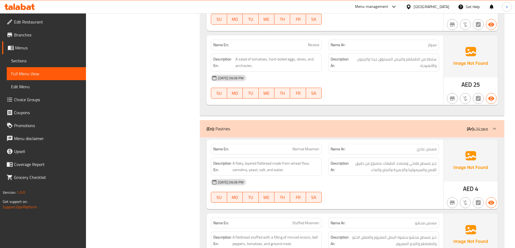
scroll to position [255, 0]
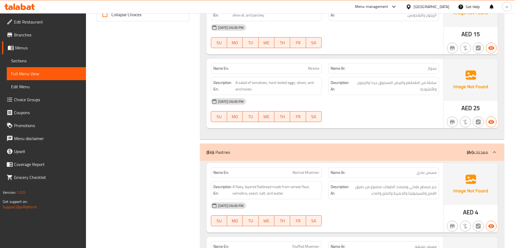
click at [404, 124] on div at bounding box center [383, 122] width 117 height 6
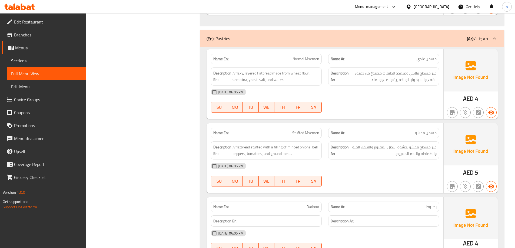
scroll to position [364, 0]
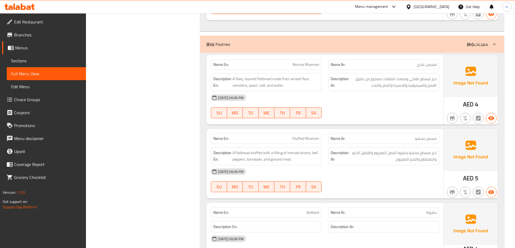
click at [410, 118] on div at bounding box center [383, 118] width 117 height 6
drag, startPoint x: 272, startPoint y: 79, endPoint x: 234, endPoint y: 79, distance: 38.1
click at [234, 79] on span "A flaky, layered flatbread made from wheat flour, semolina, yeast, salt, and wa…" at bounding box center [275, 82] width 87 height 13
copy span "A flaky, layered flatbread"
click at [401, 106] on div "[DATE] 06:06 PM SU MO TU WE TH FR SA" at bounding box center [325, 106] width 235 height 30
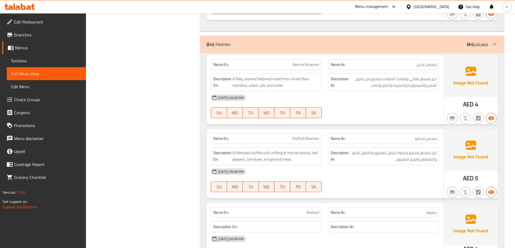
click at [393, 106] on div "[DATE] 06:06 PM SU MO TU WE TH FR SA" at bounding box center [325, 106] width 235 height 30
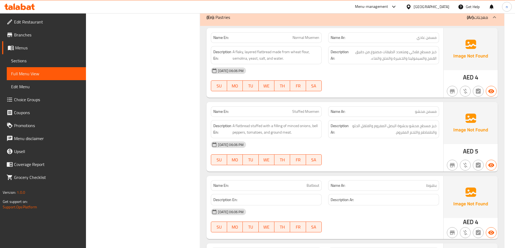
scroll to position [418, 0]
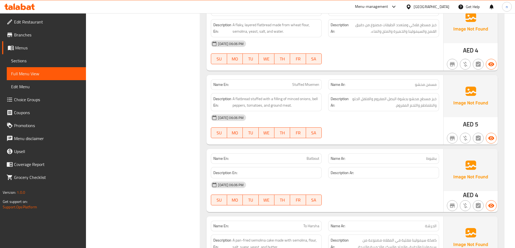
click at [375, 129] on div "[DATE] 06:06 PM SU MO TU WE TH FR SA" at bounding box center [325, 126] width 235 height 30
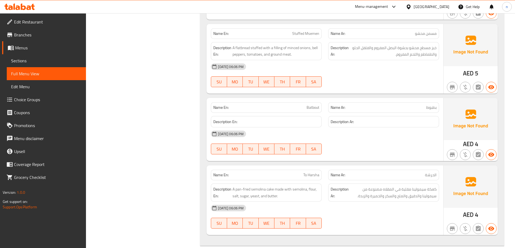
scroll to position [472, 0]
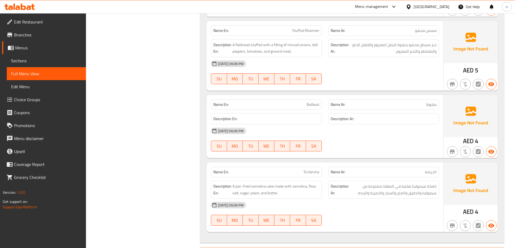
click at [385, 137] on div "[DATE] 06:06 PM" at bounding box center [325, 131] width 235 height 13
click at [391, 126] on div "[DATE] 06:06 PM" at bounding box center [325, 131] width 235 height 13
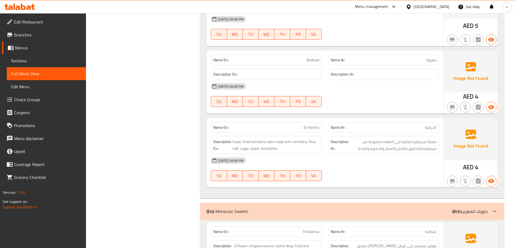
scroll to position [526, 0]
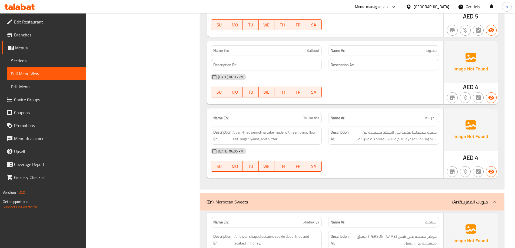
click at [386, 153] on div "[DATE] 06:06 PM" at bounding box center [325, 151] width 235 height 13
click at [426, 121] on span "الحرشة" at bounding box center [431, 118] width 12 height 6
click at [312, 117] on span "To Harsha" at bounding box center [311, 118] width 16 height 6
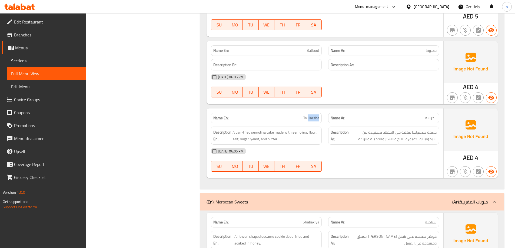
click at [312, 117] on span "To Harsha" at bounding box center [311, 118] width 16 height 6
click at [372, 126] on div "Description Ar: كعكة سيمولينا مقلية في المقلاه مصنوعة من سيمولينا والدقيق والمل…" at bounding box center [383, 136] width 117 height 25
click at [411, 163] on div "[DATE] 06:06 PM SU MO TU WE TH FR SA" at bounding box center [325, 160] width 235 height 30
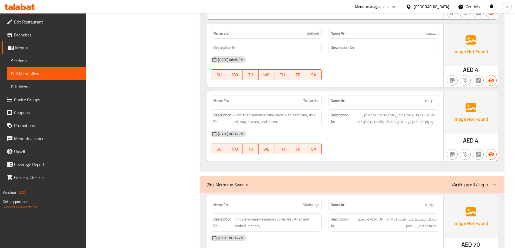
scroll to position [553, 0]
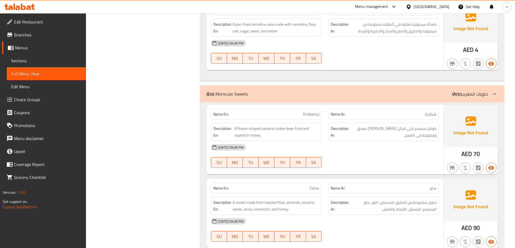
click at [383, 149] on div "[DATE] 06:06 PM" at bounding box center [325, 147] width 235 height 13
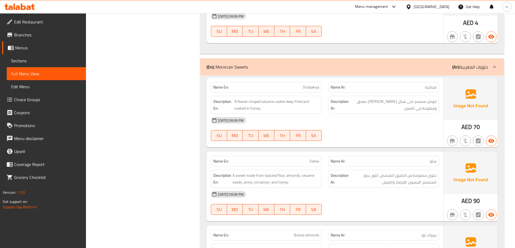
click at [397, 127] on div "[DATE] 06:06 PM" at bounding box center [325, 120] width 235 height 13
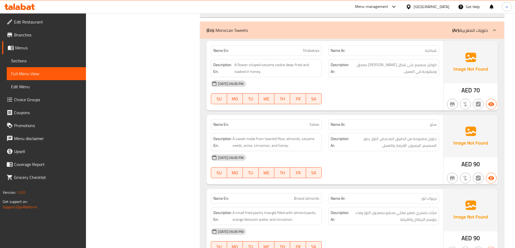
scroll to position [688, 0]
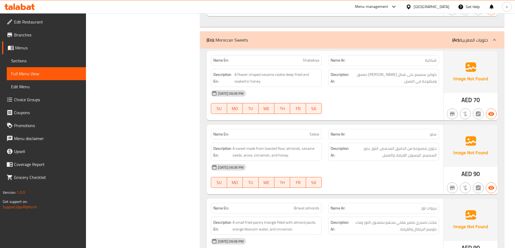
click at [417, 115] on div at bounding box center [383, 114] width 117 height 6
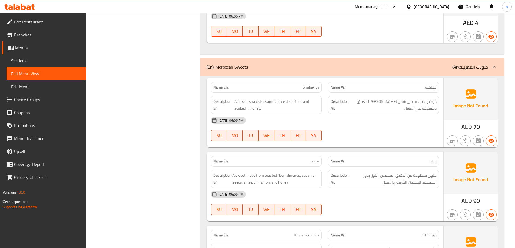
click at [414, 132] on div "[DATE] 06:06 PM SU MO TU WE TH FR SA" at bounding box center [325, 129] width 235 height 30
click at [418, 133] on div "[DATE] 06:06 PM SU MO TU WE TH FR SA" at bounding box center [325, 129] width 235 height 30
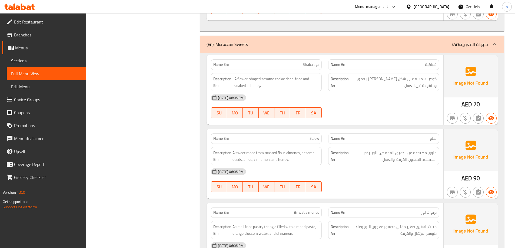
scroll to position [715, 0]
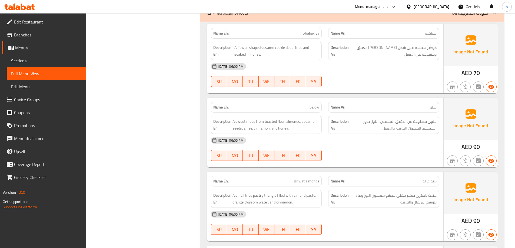
click at [398, 143] on div "[DATE] 06:06 PM" at bounding box center [325, 140] width 235 height 13
click at [403, 142] on div "[DATE] 06:06 PM" at bounding box center [325, 140] width 235 height 13
click at [375, 124] on span "حلوى مصنوعة من الدقيق المحمص، اللوز، بذور السمسم، الينسون، القرفة، والعسل." at bounding box center [393, 124] width 87 height 13
copy span "اللوز"
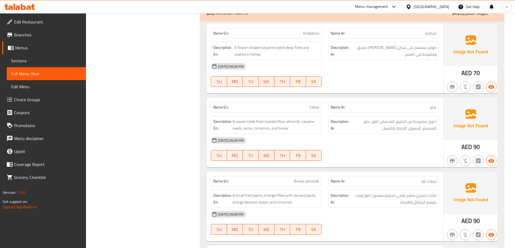
click at [367, 156] on div "[DATE] 06:06 PM SU MO TU WE TH FR SA" at bounding box center [325, 149] width 235 height 30
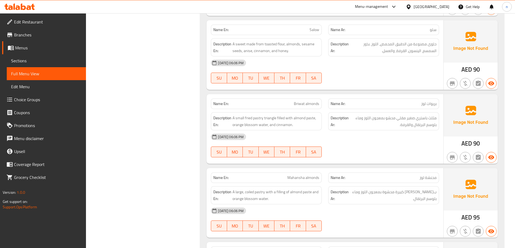
scroll to position [823, 0]
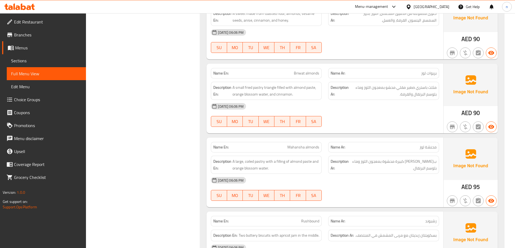
click at [401, 130] on div "14-10-2025 06:06 PM SU MO TU WE TH FR SA" at bounding box center [325, 115] width 235 height 30
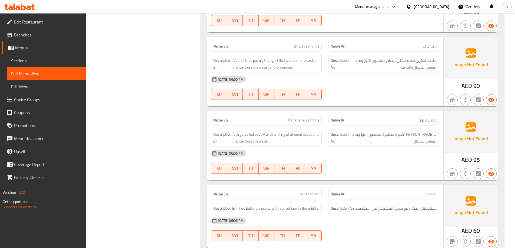
click at [416, 152] on div "[DATE] 06:06 PM" at bounding box center [325, 153] width 235 height 13
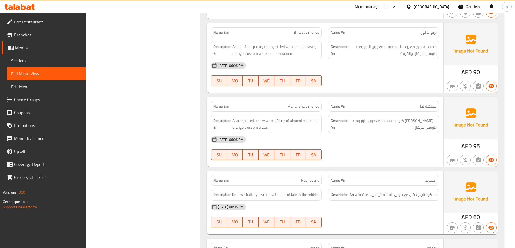
scroll to position [877, 0]
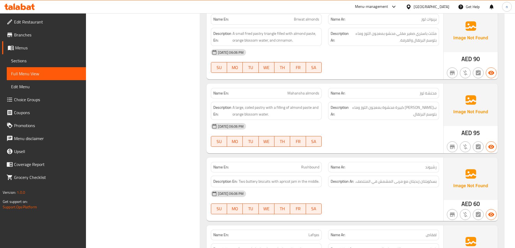
click at [398, 132] on div "[DATE] 06:06 PM" at bounding box center [325, 126] width 235 height 13
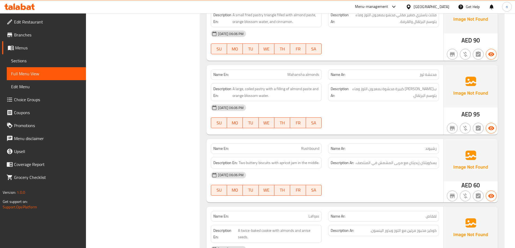
scroll to position [904, 0]
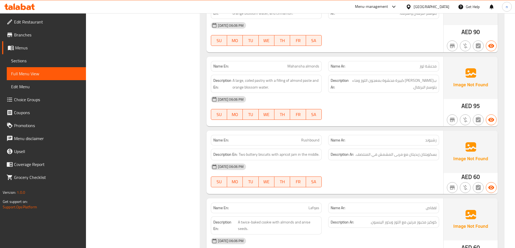
click at [406, 110] on div "14-10-2025 06:06 PM SU MO TU WE TH FR SA" at bounding box center [325, 108] width 235 height 30
click at [305, 62] on div "Name En: Mahansha almonds" at bounding box center [266, 66] width 111 height 11
drag, startPoint x: 305, startPoint y: 62, endPoint x: 304, endPoint y: 65, distance: 3.4
click at [305, 64] on div "Name En: Mahansha almonds" at bounding box center [266, 66] width 111 height 11
click at [304, 65] on span "Mahansha almonds" at bounding box center [303, 67] width 32 height 6
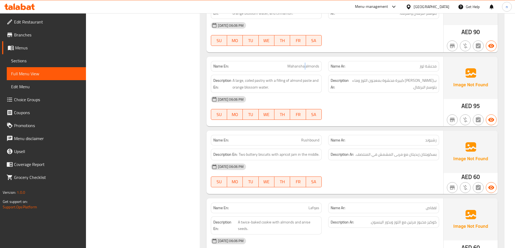
click at [304, 65] on span "Mahansha almonds" at bounding box center [303, 67] width 32 height 6
copy span "Mahansha almonds"
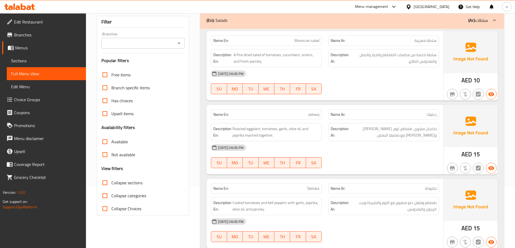
scroll to position [39, 0]
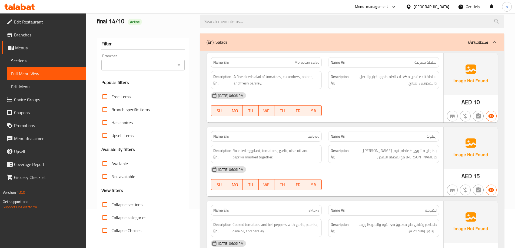
click at [348, 109] on div "14-10-2025 06:06 PM SU MO TU WE TH FR SA" at bounding box center [325, 104] width 235 height 30
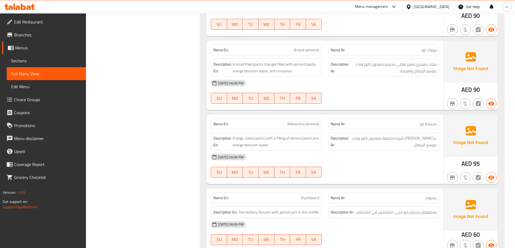
click at [359, 163] on div "[DATE] 06:06 PM" at bounding box center [325, 157] width 235 height 13
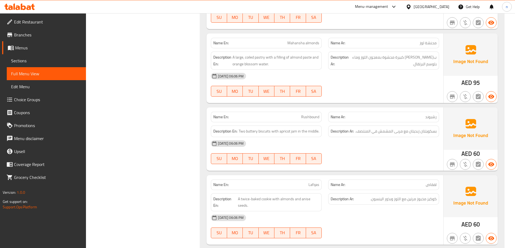
scroll to position [954, 0]
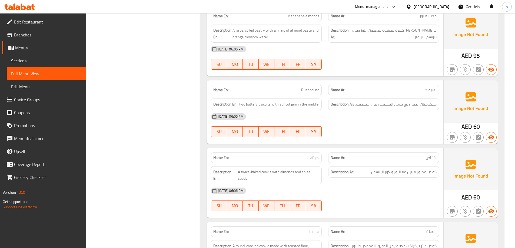
click at [404, 122] on div "[DATE] 06:06 PM" at bounding box center [325, 116] width 235 height 13
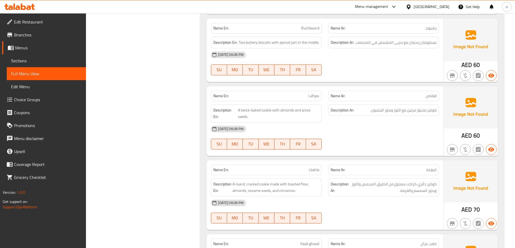
scroll to position [1035, 0]
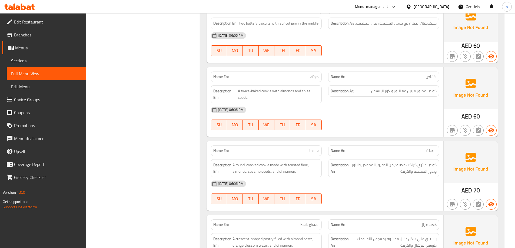
click at [389, 110] on div "[DATE] 06:06 PM" at bounding box center [325, 110] width 235 height 13
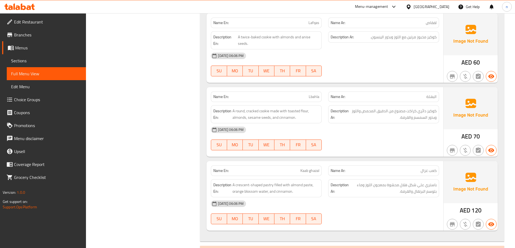
click at [365, 134] on div "[DATE] 06:06 PM" at bounding box center [325, 130] width 235 height 13
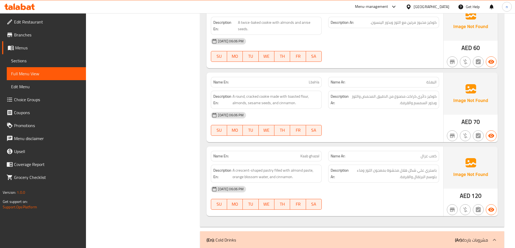
scroll to position [1117, 0]
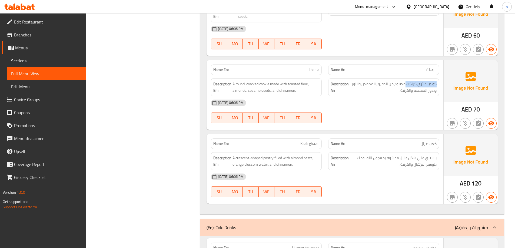
drag, startPoint x: 406, startPoint y: 84, endPoint x: 437, endPoint y: 82, distance: 30.9
click at [437, 82] on div "Description Ar: كوكيز دائري كراكت مصنوع من الدقيق المحمص واللوز وبذور السمسم وا…" at bounding box center [383, 87] width 111 height 18
copy span "كوكيز دائري كراكت"
click at [401, 86] on span "كوكيز دائري كراكت مصنوع من الدقيق المحمص واللوز وبذور السمسم والقرفة." at bounding box center [393, 87] width 87 height 13
drag, startPoint x: 406, startPoint y: 86, endPoint x: 416, endPoint y: 86, distance: 9.7
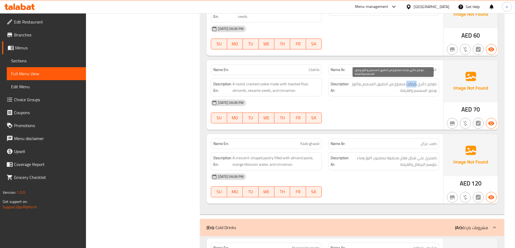
click at [416, 86] on span "كوكيز دائري كراكت مصنوع من الدقيق المحمص واللوز وبذور السمسم والقرفة." at bounding box center [393, 87] width 87 height 13
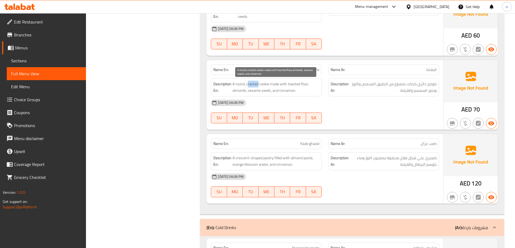
drag, startPoint x: 259, startPoint y: 85, endPoint x: 248, endPoint y: 86, distance: 11.1
click at [248, 86] on span "A round, cracked cookie made with toasted flour, almonds, sesame seeds, and cin…" at bounding box center [275, 87] width 87 height 13
click at [249, 87] on span "A round, cracked cookie made with toasted flour, almonds, sesame seeds, and cin…" at bounding box center [275, 87] width 87 height 13
drag, startPoint x: 269, startPoint y: 84, endPoint x: 227, endPoint y: 79, distance: 42.0
click at [227, 79] on div "Description En: A round, cracked cookie made with toasted flour, almonds, sesam…" at bounding box center [266, 87] width 111 height 18
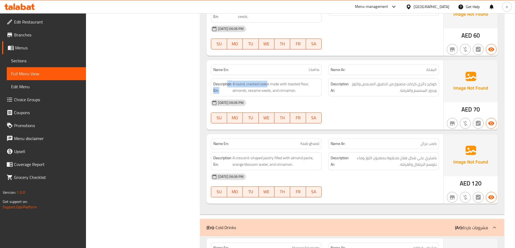
click at [238, 80] on div "Description En: A round, cracked cookie made with toasted flour, almonds, sesam…" at bounding box center [266, 87] width 111 height 18
drag, startPoint x: 258, startPoint y: 84, endPoint x: 246, endPoint y: 87, distance: 12.0
click at [246, 87] on span "A round, cracked cookie made with toasted flour, almonds, sesame seeds, and cin…" at bounding box center [275, 87] width 87 height 13
copy span "cracked"
click at [381, 122] on div at bounding box center [383, 123] width 117 height 6
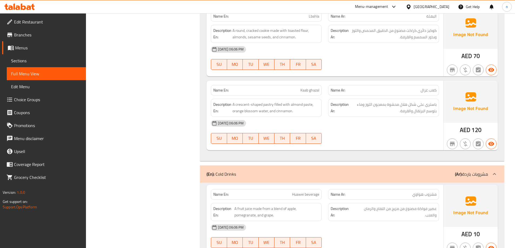
scroll to position [1171, 0]
click at [372, 118] on div "[DATE] 06:06 PM" at bounding box center [325, 122] width 235 height 13
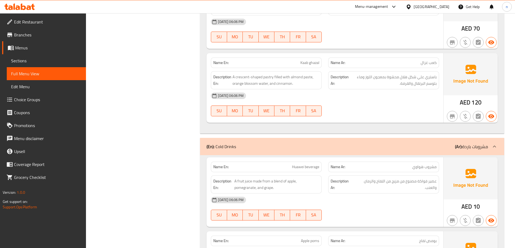
click at [375, 92] on div "[DATE] 06:06 PM" at bounding box center [325, 95] width 235 height 13
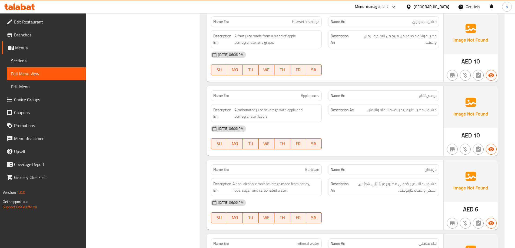
scroll to position [1279, 0]
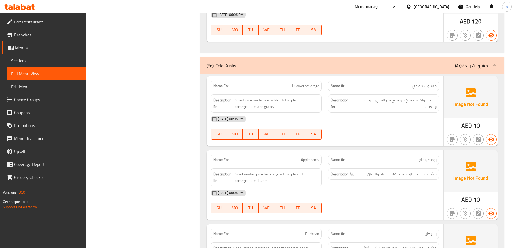
click at [417, 89] on span "مشروب هواوي" at bounding box center [424, 86] width 24 height 6
click at [424, 125] on div "[DATE] 06:06 PM" at bounding box center [325, 119] width 235 height 13
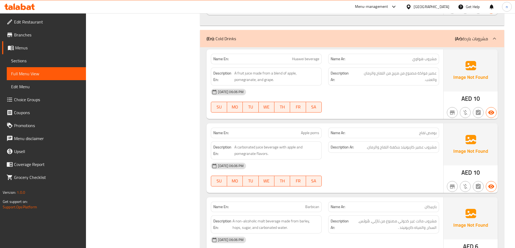
click at [416, 89] on div "[DATE] 06:06 PM" at bounding box center [325, 92] width 235 height 13
click at [412, 108] on div "14-10-2025 06:06 PM SU MO TU WE TH FR SA" at bounding box center [325, 101] width 235 height 30
click at [417, 60] on span "مشروب هواوي" at bounding box center [424, 59] width 24 height 6
click at [402, 84] on div "Description Ar: عصير فواكة مصنوع من مزيج من التفاح والرمان والعنب." at bounding box center [383, 77] width 111 height 18
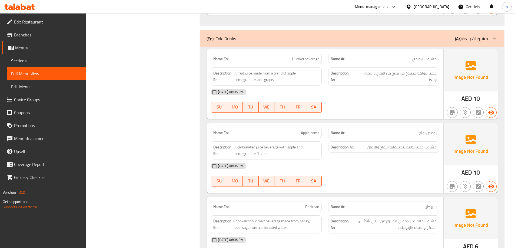
click at [383, 96] on div "[DATE] 06:06 PM" at bounding box center [325, 92] width 235 height 13
click at [409, 110] on div at bounding box center [383, 112] width 117 height 6
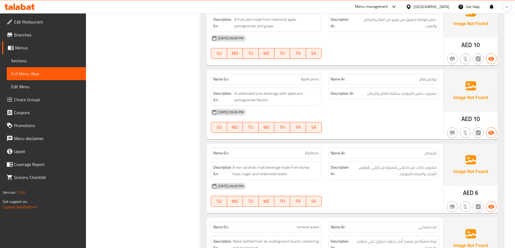
scroll to position [1387, 0]
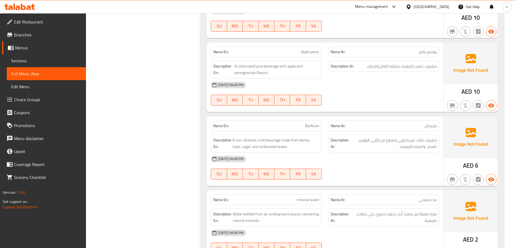
click at [388, 93] on div "14-10-2025 06:06 PM SU MO TU WE TH FR SA" at bounding box center [325, 94] width 235 height 30
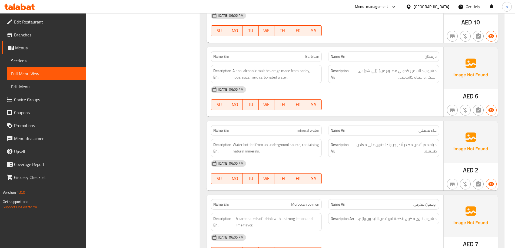
scroll to position [1468, 0]
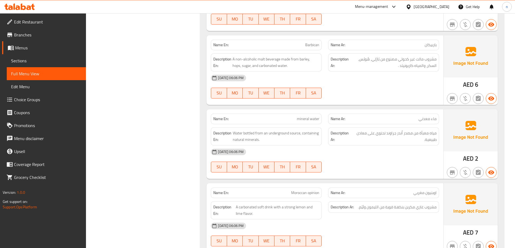
click at [397, 91] on div "14-10-2025 06:06 PM SU MO TU WE TH FR SA" at bounding box center [325, 87] width 235 height 30
click at [304, 58] on span "A non-alcoholic malt beverage made from barley, hops, sugar, and carbonated wat…" at bounding box center [275, 62] width 87 height 13
copy span "barley"
click at [375, 61] on span "مشروب مالت غير كحولي مصنوع من بَارْلِي، هُوبْس، السكر، والمياه كاربونيتد ." at bounding box center [393, 62] width 87 height 13
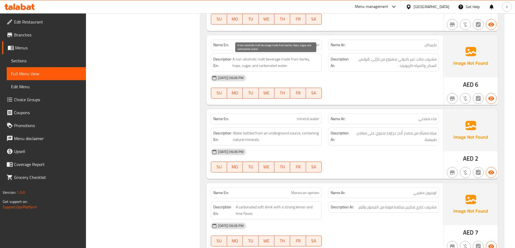
click at [302, 56] on span "A non-alcoholic malt beverage made from barley, hops, sugar, and carbonated wat…" at bounding box center [275, 62] width 87 height 13
copy span "barley"
click at [365, 71] on div "Description Ar: مشروب مالت غير كحولي مصنوع من بَارْلِي، هُوبْس، السكر، والمياه …" at bounding box center [383, 63] width 111 height 18
click at [309, 46] on span "Barbican" at bounding box center [312, 45] width 14 height 6
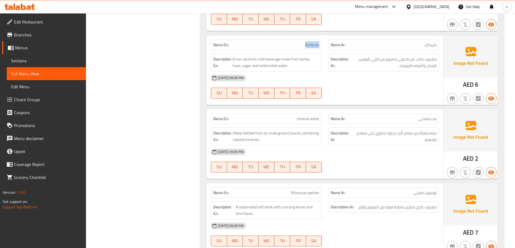
click at [309, 46] on span "Barbican" at bounding box center [312, 45] width 14 height 6
copy span "Barbican"
click at [374, 72] on div "[DATE] 06:06 PM" at bounding box center [325, 78] width 235 height 13
click at [165, 45] on div "Filter Branches Branches Popular filters Free items Branch specific items Has c…" at bounding box center [146, 112] width 104 height 3020
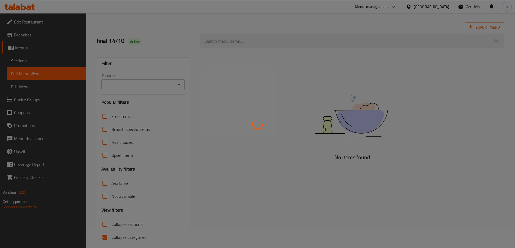
scroll to position [39, 0]
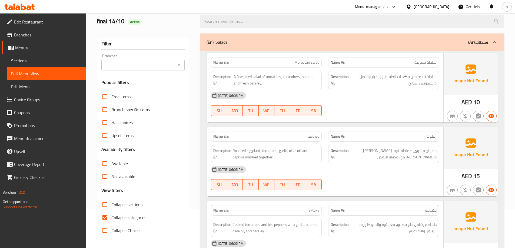
click at [119, 216] on span "Collapse categories" at bounding box center [128, 218] width 35 height 6
click at [111, 216] on input "Collapse categories" at bounding box center [104, 217] width 13 height 13
checkbox input "false"
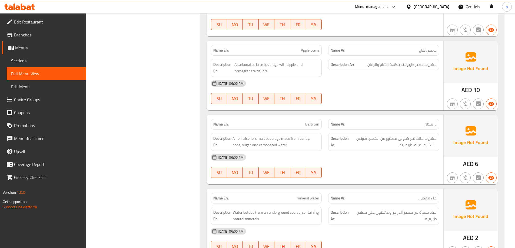
click at [410, 154] on div "[DATE] 06:06 PM" at bounding box center [325, 157] width 235 height 13
click at [429, 149] on div "Description Ar: مشروب مالت غير كحولي مصنوع من الشعير، هُوبْس، السكر، والمياه كا…" at bounding box center [383, 142] width 111 height 18
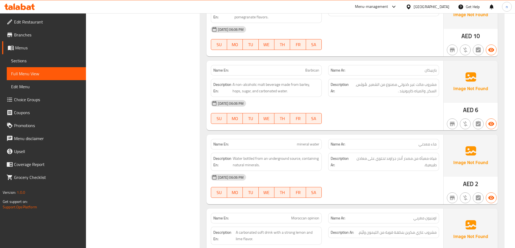
click at [373, 99] on div "[DATE] 06:06 PM" at bounding box center [325, 103] width 235 height 13
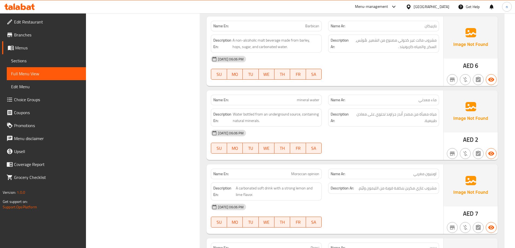
scroll to position [1496, 0]
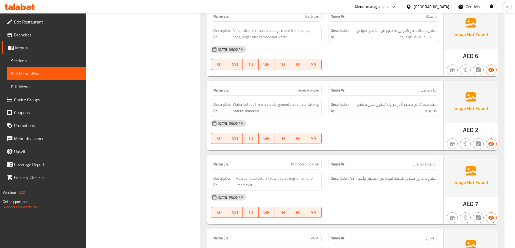
click at [373, 135] on div "[DATE] 06:06 PM SU MO TU WE TH FR SA" at bounding box center [325, 132] width 235 height 30
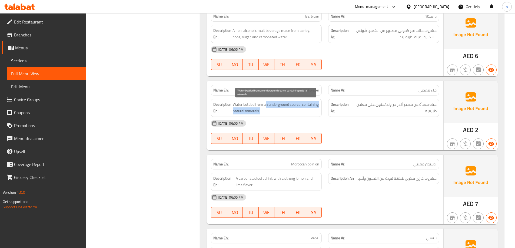
drag, startPoint x: 266, startPoint y: 105, endPoint x: 294, endPoint y: 112, distance: 29.1
click at [294, 112] on span "Water bottled from an underground source, containing natural minerals." at bounding box center [276, 107] width 86 height 13
click at [294, 107] on span "Water bottled from an underground source, containing natural minerals." at bounding box center [276, 107] width 86 height 13
click at [299, 106] on span "Water bottled from an underground source, containing natural minerals." at bounding box center [276, 107] width 86 height 13
drag, startPoint x: 299, startPoint y: 105, endPoint x: 288, endPoint y: 108, distance: 12.0
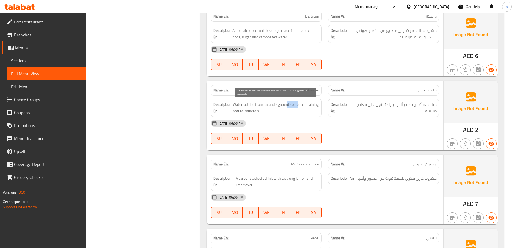
click at [288, 108] on span "Water bottled from an underground source, containing natural minerals." at bounding box center [276, 107] width 86 height 13
click at [301, 107] on span "Water bottled from an underground source, containing natural minerals." at bounding box center [276, 107] width 86 height 13
drag, startPoint x: 300, startPoint y: 105, endPoint x: 290, endPoint y: 107, distance: 10.2
click at [290, 107] on span "Water bottled from an underground source, containing natural minerals." at bounding box center [276, 107] width 86 height 13
copy span "source"
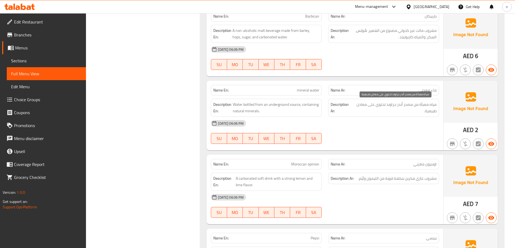
click at [356, 106] on span "مياه معبأة من مصدر أَندر جراوند تحتوي على معادن طبيعية." at bounding box center [395, 107] width 84 height 13
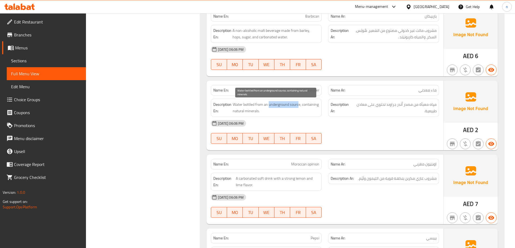
drag, startPoint x: 299, startPoint y: 105, endPoint x: 269, endPoint y: 107, distance: 30.6
click at [269, 107] on span "Water bottled from an underground source, containing natural minerals." at bounding box center [276, 107] width 86 height 13
copy span "underground sourc"
click at [275, 116] on div "Description En: Water bottled from an underground source, containing natural mi…" at bounding box center [266, 108] width 111 height 18
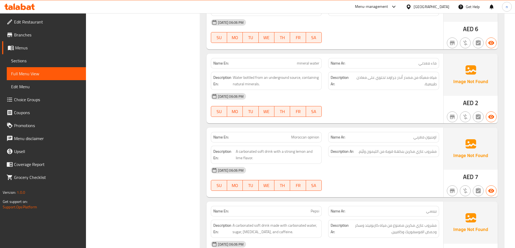
click at [310, 67] on div "Name En: mineral water" at bounding box center [266, 63] width 111 height 11
click at [311, 62] on span "mineral water" at bounding box center [308, 64] width 22 height 6
copy span "mineral water"
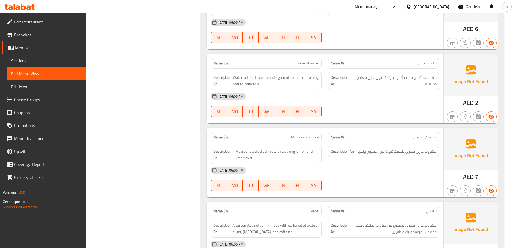
click at [186, 28] on div "Filter Branches Branches Popular filters Free items Branch specific items Has c…" at bounding box center [146, 55] width 104 height 3019
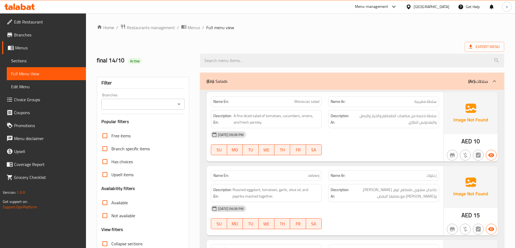
scroll to position [27, 0]
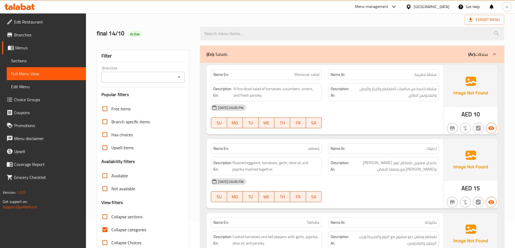
click at [123, 230] on span "Collapse categories" at bounding box center [128, 230] width 35 height 6
click at [111, 230] on input "Collapse categories" at bounding box center [104, 230] width 13 height 13
checkbox input "false"
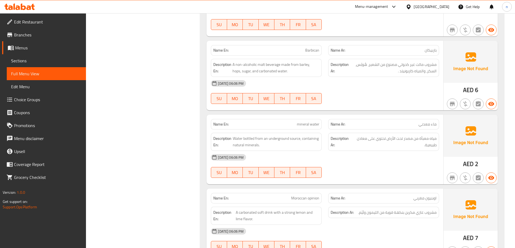
click at [371, 173] on div "[DATE] 06:06 PM SU MO TU WE TH FR SA" at bounding box center [325, 166] width 235 height 30
drag, startPoint x: 235, startPoint y: 145, endPoint x: 259, endPoint y: 148, distance: 24.2
click at [259, 148] on span "Water bottled from an underground source, containing natural minerals." at bounding box center [276, 141] width 86 height 13
copy span "natural minerals"
click at [371, 164] on div "[DATE] 06:06 PM" at bounding box center [325, 157] width 235 height 13
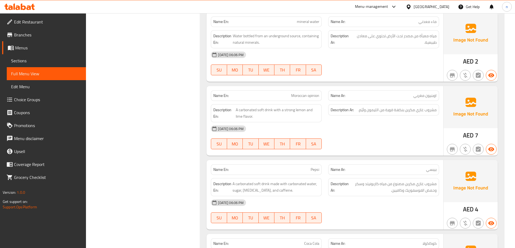
scroll to position [1570, 0]
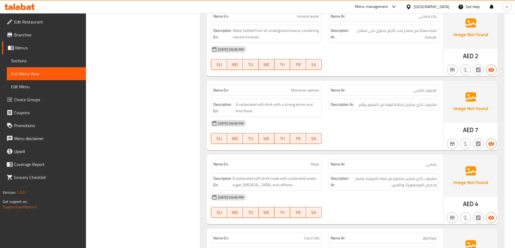
click at [384, 125] on div "[DATE] 06:06 PM" at bounding box center [325, 123] width 235 height 13
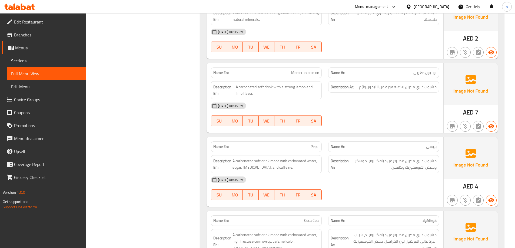
scroll to position [1597, 0]
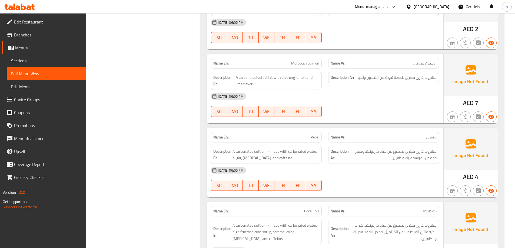
click at [391, 119] on div at bounding box center [383, 117] width 117 height 6
click at [238, 85] on span "A carbonated soft drink with a strong lemon and lime flavor." at bounding box center [278, 80] width 84 height 13
drag, startPoint x: 238, startPoint y: 85, endPoint x: 237, endPoint y: 89, distance: 3.6
click at [237, 88] on div "Description En: A carbonated soft drink with a strong lemon and lime flavor." at bounding box center [266, 81] width 111 height 18
click at [236, 80] on span "A carbonated soft drink with a strong lemon and lime flavor." at bounding box center [278, 80] width 84 height 13
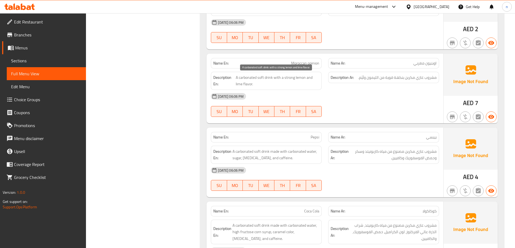
click at [238, 82] on span "A carbonated soft drink with a strong lemon and lime flavor." at bounding box center [278, 80] width 84 height 13
copy span "lime"
click at [262, 63] on p "Name En: Moroccan opinion" at bounding box center [266, 64] width 106 height 6
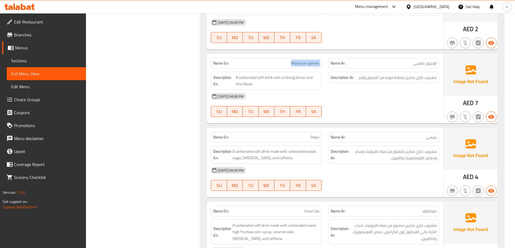
click at [262, 63] on p "Name En: Moroccan opinion" at bounding box center [266, 64] width 106 height 6
copy span "Moroccan opinion"
drag, startPoint x: 358, startPoint y: 78, endPoint x: 364, endPoint y: 78, distance: 6.3
click at [364, 78] on span "مشروب غازي مكربن بنكهة قوية من الليمون ولَيّم." at bounding box center [397, 77] width 78 height 7
click at [359, 81] on div "Description Ar: مشروب غازي مكربن بنكهة قوية من الليمون ولَيّم." at bounding box center [383, 78] width 111 height 12
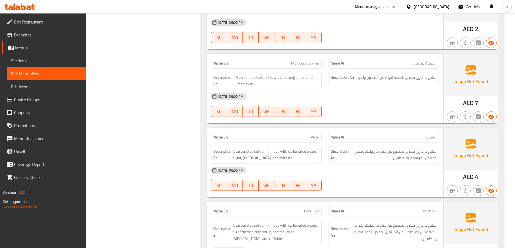
click at [352, 99] on div "[DATE] 06:06 PM" at bounding box center [325, 96] width 235 height 13
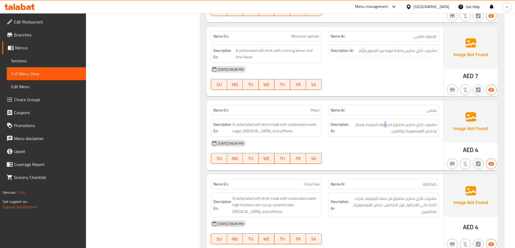
click at [385, 128] on span "مشروب غازي مكربن مصنوع من مياه كاربونيتد وسكر وحمض الفوسفوريك وكافيين." at bounding box center [393, 127] width 87 height 13
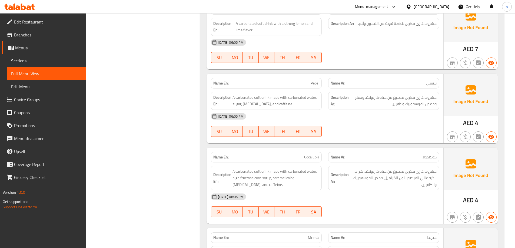
click at [371, 126] on div "[DATE] 06:06 PM SU MO TU WE TH FR SA" at bounding box center [325, 125] width 235 height 30
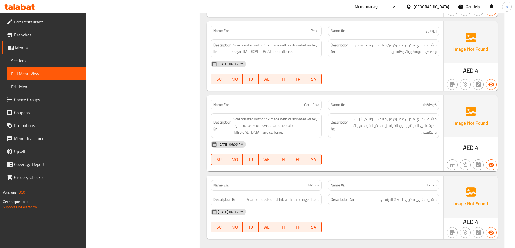
scroll to position [1759, 0]
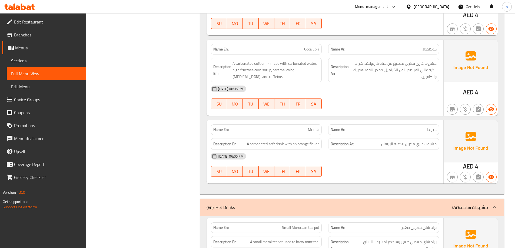
click at [384, 102] on div "[DATE] 06:06 PM SU MO TU WE TH FR SA" at bounding box center [325, 97] width 235 height 30
click at [248, 69] on span "A carbonated soft drink made with carbonated water, high fructose corn syrup, c…" at bounding box center [275, 70] width 87 height 20
copy span "fructose"
click at [389, 97] on div "[DATE] 06:06 PM SU MO TU WE TH FR SA" at bounding box center [325, 97] width 235 height 30
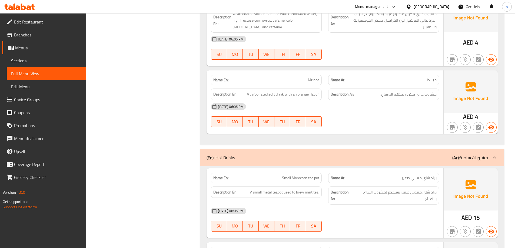
scroll to position [1840, 0]
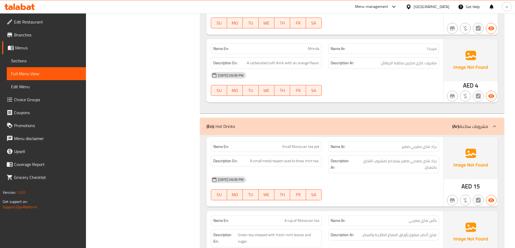
drag, startPoint x: 398, startPoint y: 85, endPoint x: 397, endPoint y: 88, distance: 3.3
click at [397, 88] on div "[DATE] 06:06 PM SU MO TU WE TH FR SA" at bounding box center [325, 84] width 235 height 30
click at [394, 85] on div "[DATE] 06:06 PM SU MO TU WE TH FR SA" at bounding box center [325, 84] width 235 height 30
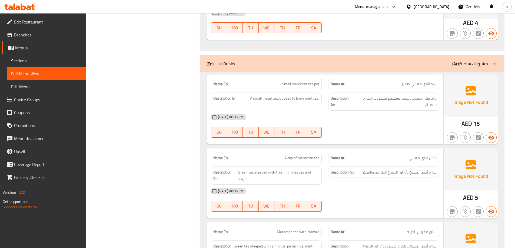
scroll to position [1921, 0]
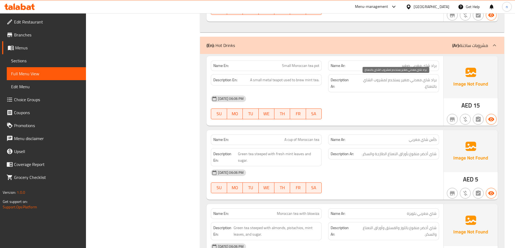
click at [401, 86] on span "براد شاي معدني صغير يستخدم لمشروب الشاي بالنعناع." at bounding box center [395, 83] width 83 height 13
click at [386, 102] on div "[DATE] 06:06 PM" at bounding box center [325, 98] width 235 height 13
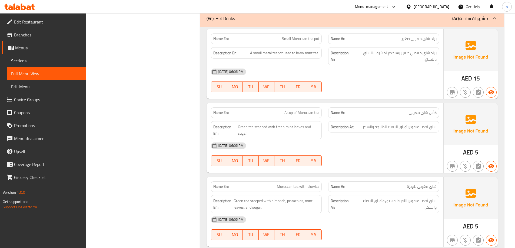
click at [425, 82] on div "[DATE] 06:06 PM SU MO TU WE TH FR SA" at bounding box center [325, 80] width 235 height 30
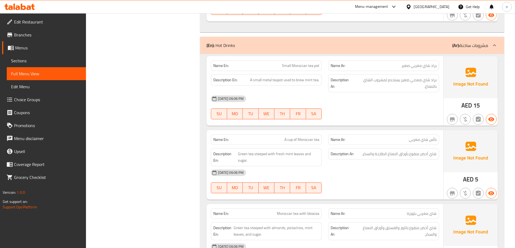
click at [418, 105] on div "[DATE] 06:06 PM" at bounding box center [325, 98] width 235 height 13
click at [414, 70] on div "Name Ar: براد شاي مغربي صغير" at bounding box center [383, 66] width 111 height 11
click at [421, 105] on div "[DATE] 06:06 PM" at bounding box center [325, 98] width 235 height 13
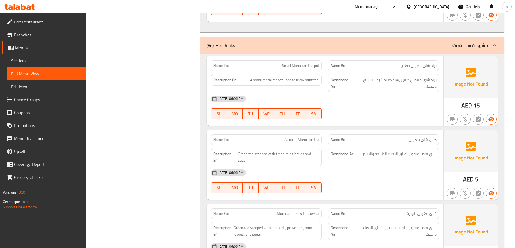
click at [413, 88] on span "براد شاي معدني صغير يستخدم لمشروب الشاي بالنعناع." at bounding box center [395, 83] width 83 height 13
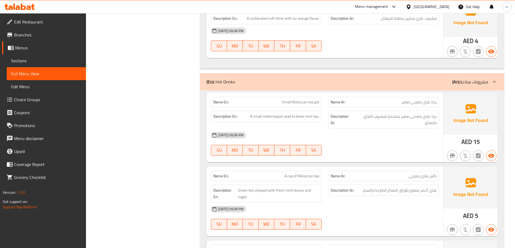
scroll to position [1894, 0]
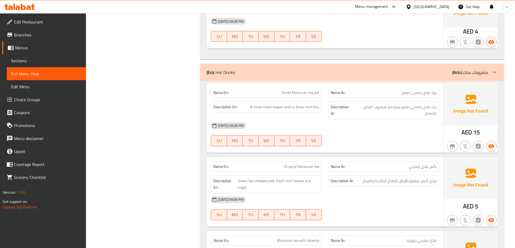
click at [392, 133] on div "14-10-2025 06:06 PM SU MO TU WE TH FR SA" at bounding box center [325, 134] width 235 height 30
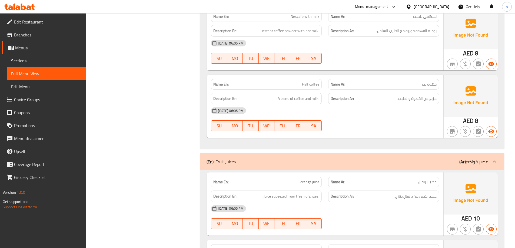
scroll to position [2354, 0]
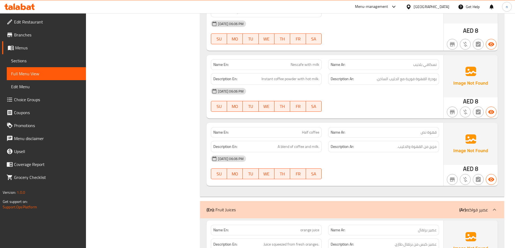
click at [413, 166] on div "14-10-2025 06:06 PM SU MO TU WE TH FR SA" at bounding box center [325, 167] width 235 height 30
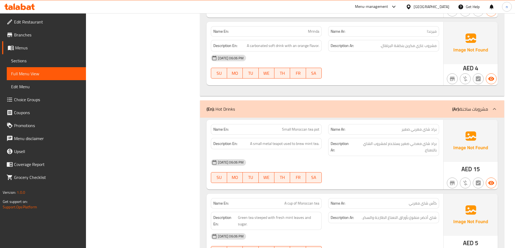
scroll to position [1867, 0]
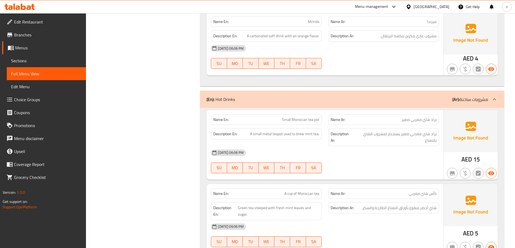
click at [403, 157] on div "[DATE] 06:06 PM" at bounding box center [325, 152] width 235 height 13
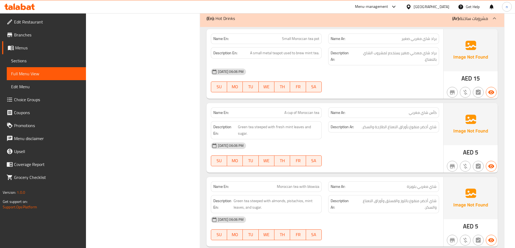
click at [410, 86] on div "14-10-2025 06:06 PM SU MO TU WE TH FR SA" at bounding box center [325, 80] width 235 height 30
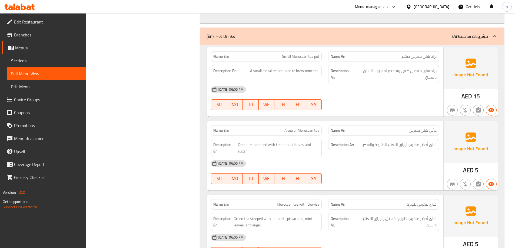
scroll to position [1921, 0]
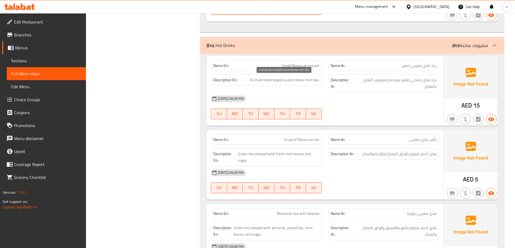
click at [298, 78] on span "A small metal teapot used to brew mint tea." at bounding box center [284, 80] width 69 height 7
click at [298, 79] on span "A small metal teapot used to brew mint tea." at bounding box center [284, 80] width 69 height 7
copy span "brew"
click at [323, 87] on div "Description En: A small metal teapot used to brew mint tea." at bounding box center [266, 83] width 117 height 25
click at [299, 83] on span "A small metal teapot used to brew mint tea." at bounding box center [284, 80] width 69 height 7
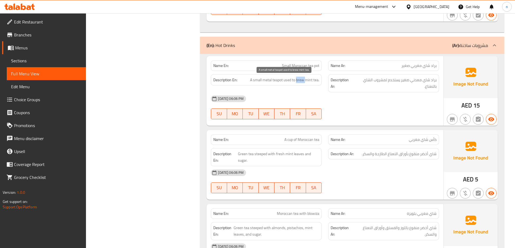
click at [299, 83] on span "A small metal teapot used to brew mint tea." at bounding box center [284, 80] width 69 height 7
click at [277, 92] on div "Description En: A small metal teapot used to brew mint tea." at bounding box center [266, 83] width 117 height 25
click at [412, 105] on div "14-10-2025 06:06 PM SU MO TU WE TH FR SA" at bounding box center [325, 107] width 235 height 30
click at [400, 101] on div "[DATE] 06:06 PM" at bounding box center [325, 98] width 235 height 13
click at [366, 116] on div at bounding box center [383, 119] width 117 height 6
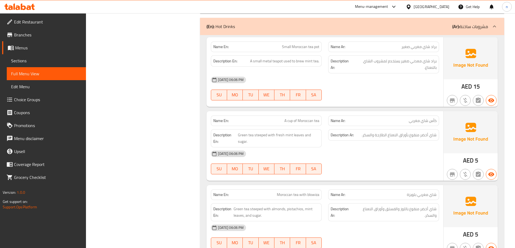
scroll to position [1948, 0]
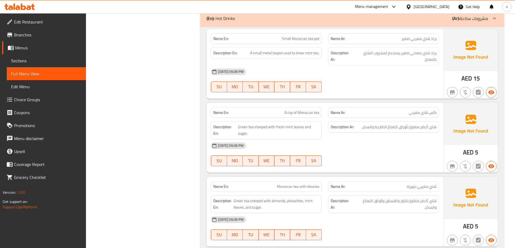
click at [352, 139] on div "[DATE] 06:06 PM" at bounding box center [325, 145] width 235 height 13
click at [291, 142] on div "[DATE] 06:06 PM" at bounding box center [325, 145] width 235 height 13
click at [280, 56] on span "A small metal teapot used to brew mint tea." at bounding box center [284, 53] width 69 height 7
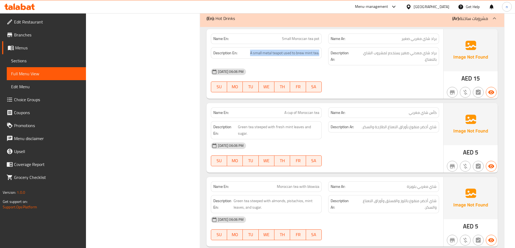
copy span "A small metal teapot used to brew mint tea."
click at [408, 128] on span "شاي أخضر منقوع بأوراق النعناع الطازجة والسكر." at bounding box center [399, 127] width 75 height 7
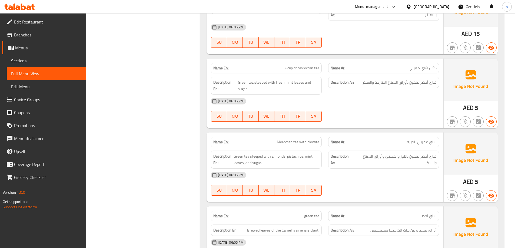
scroll to position [2002, 0]
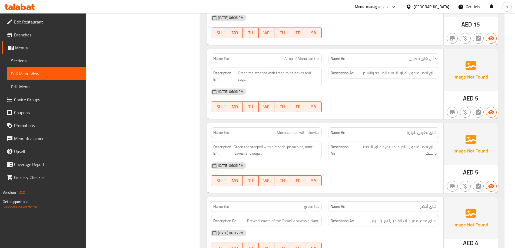
click at [389, 89] on div "[DATE] 06:06 PM" at bounding box center [325, 91] width 235 height 13
click at [362, 94] on div "[DATE] 06:06 PM" at bounding box center [325, 91] width 235 height 13
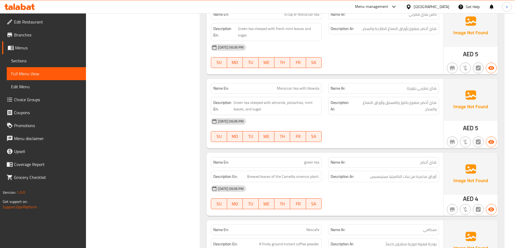
scroll to position [2057, 0]
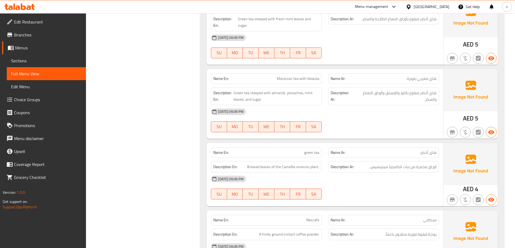
click at [406, 114] on div "[DATE] 06:06 PM" at bounding box center [325, 111] width 235 height 13
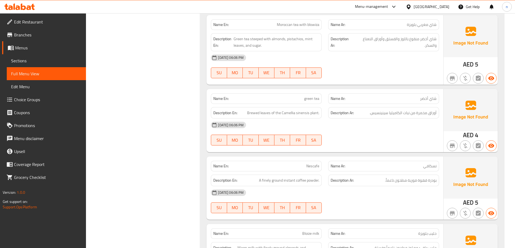
click at [398, 64] on div "[DATE] 06:06 PM" at bounding box center [325, 57] width 235 height 13
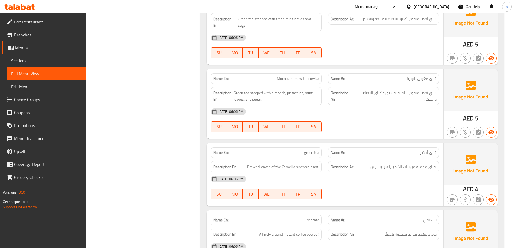
click at [364, 118] on div "[DATE] 06:06 PM" at bounding box center [325, 111] width 235 height 13
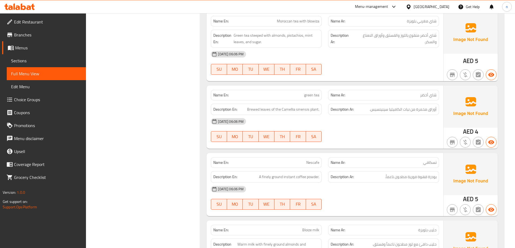
scroll to position [2138, 0]
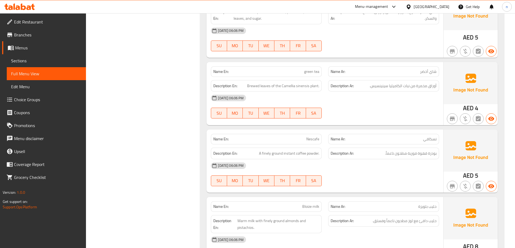
click at [401, 105] on div "[DATE] 06:06 PM" at bounding box center [325, 98] width 235 height 13
click at [365, 102] on div "[DATE] 06:06 PM" at bounding box center [325, 98] width 235 height 13
click at [385, 89] on span "أوراق مخمرة من نبات الكاميليا سينينسيس." at bounding box center [402, 86] width 67 height 7
copy span "سينينسيس"
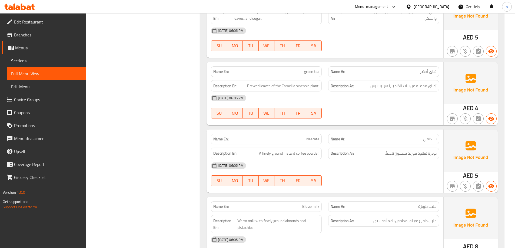
click at [396, 108] on div "14-10-2025 06:06 PM SU MO TU WE TH FR SA" at bounding box center [325, 107] width 235 height 30
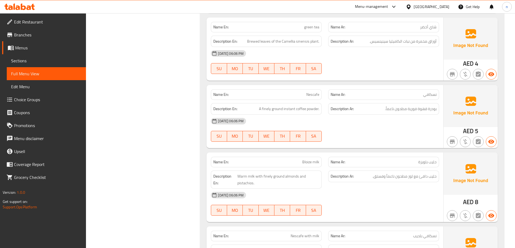
scroll to position [2192, 0]
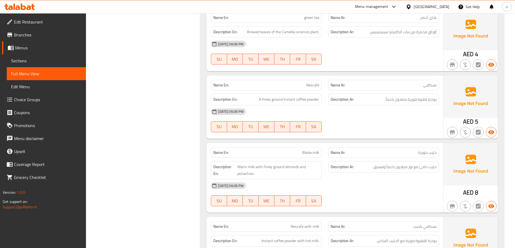
click at [372, 92] on div "Description Ar: بودرة قهوة فورية مطحون ناعماً." at bounding box center [383, 100] width 117 height 18
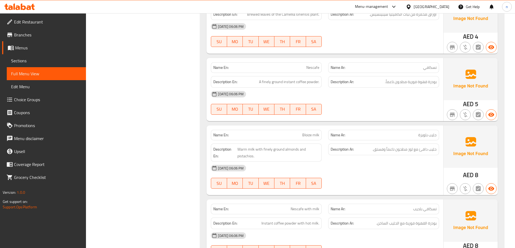
scroll to position [2219, 0]
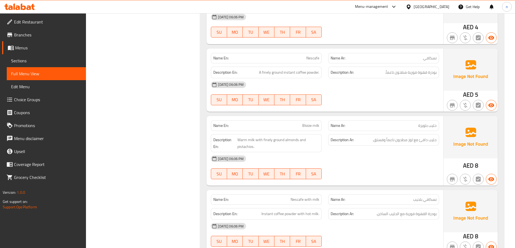
click at [387, 96] on div "14-10-2025 06:06 PM SU MO TU WE TH FR SA" at bounding box center [325, 93] width 235 height 30
click at [406, 57] on p "Name Ar: نسكافي" at bounding box center [384, 58] width 106 height 6
copy span "نسكافي"
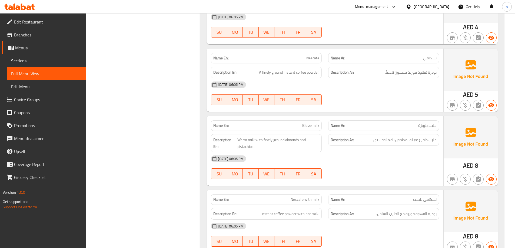
click at [415, 67] on div "Description Ar: بودرة قهوة فورية مطحون ناعماً." at bounding box center [383, 73] width 111 height 12
click at [288, 73] on span "A finely ground instant coffee powder." at bounding box center [289, 72] width 60 height 7
click at [293, 75] on span "A finely ground instant coffee powder." at bounding box center [289, 72] width 60 height 7
click at [304, 85] on div "[DATE] 06:06 PM" at bounding box center [325, 84] width 235 height 13
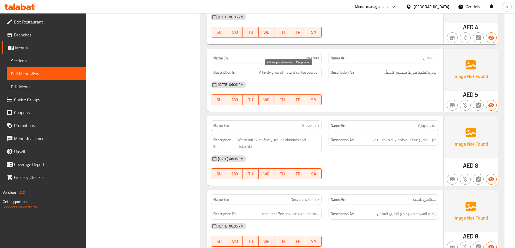
click at [302, 69] on span "A finely ground instant coffee powder." at bounding box center [289, 72] width 60 height 7
click at [353, 82] on div "[DATE] 06:06 PM" at bounding box center [325, 84] width 235 height 13
click at [407, 106] on div at bounding box center [383, 105] width 117 height 6
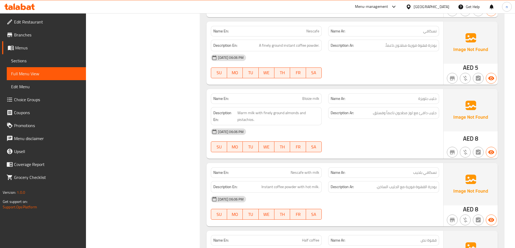
click at [380, 132] on div "[DATE] 06:06 PM" at bounding box center [325, 131] width 235 height 13
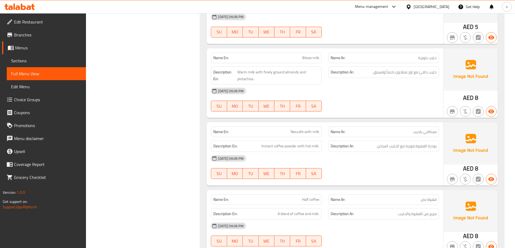
scroll to position [2300, 0]
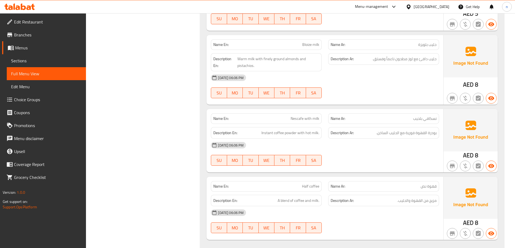
click at [385, 94] on div "14-10-2025 06:06 PM SU MO TU WE TH FR SA" at bounding box center [325, 86] width 235 height 30
click at [337, 70] on div "Description Ar: حليب دافئ مع لوز مطحون ناعماً وفستق." at bounding box center [383, 62] width 117 height 25
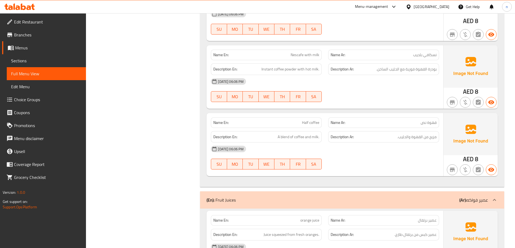
scroll to position [2354, 0]
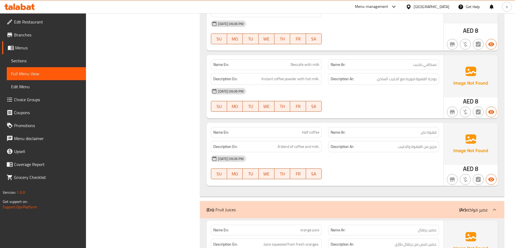
click at [404, 90] on div "[DATE] 06:06 PM" at bounding box center [325, 91] width 235 height 13
click at [398, 90] on div "[DATE] 06:06 PM" at bounding box center [325, 91] width 235 height 13
click at [407, 105] on div "14-10-2025 06:06 PM SU MO TU WE TH FR SA" at bounding box center [325, 100] width 235 height 30
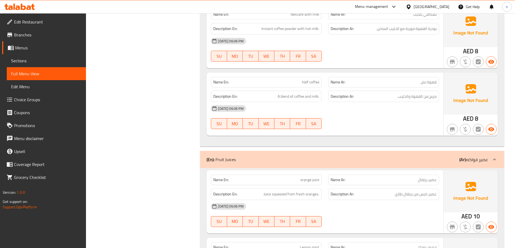
scroll to position [2408, 0]
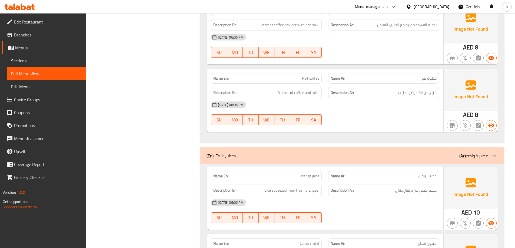
click at [396, 116] on div "14-10-2025 06:06 PM SU MO TU WE TH FR SA" at bounding box center [325, 113] width 235 height 30
click at [309, 82] on div "Name En: Half coffee" at bounding box center [266, 78] width 111 height 11
click at [312, 76] on span "Half coffee" at bounding box center [310, 79] width 17 height 6
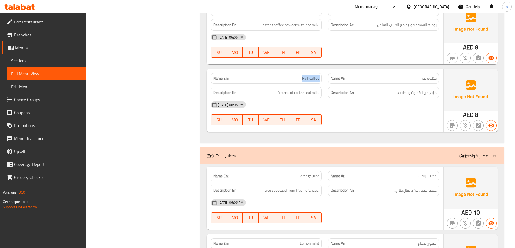
copy span "Half coffee"
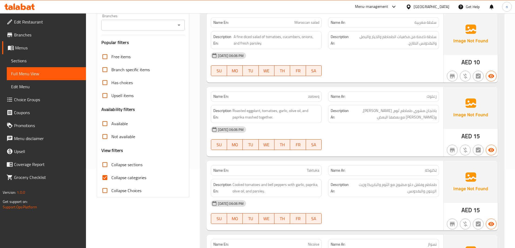
scroll to position [81, 0]
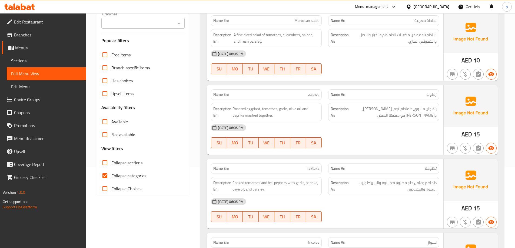
click at [125, 180] on label "Collapse categories" at bounding box center [122, 175] width 48 height 13
click at [111, 180] on input "Collapse categories" at bounding box center [104, 175] width 13 height 13
checkbox input "false"
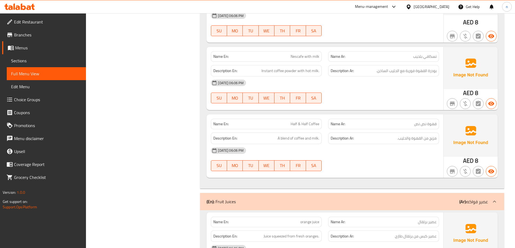
click at [386, 165] on div "[DATE] 06:06 PM SU MO TU WE TH FR SA" at bounding box center [325, 159] width 235 height 30
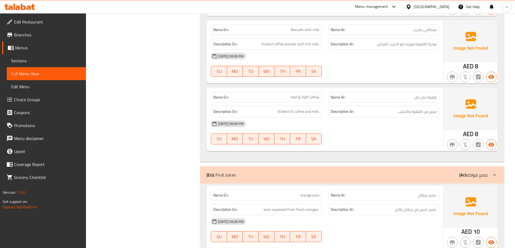
scroll to position [2388, 0]
click at [371, 120] on div "[DATE] 06:06 PM" at bounding box center [325, 123] width 235 height 13
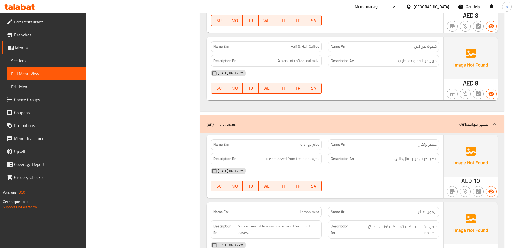
scroll to position [2415, 0]
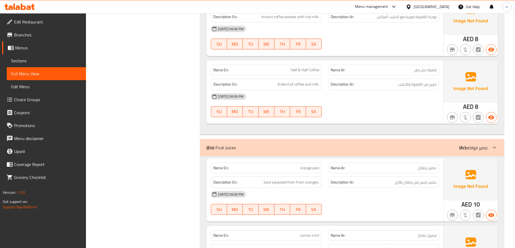
click at [361, 92] on div "[DATE] 06:06 PM" at bounding box center [325, 96] width 235 height 13
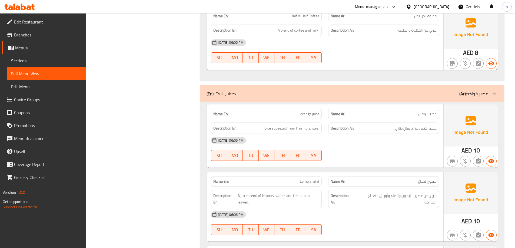
drag, startPoint x: 403, startPoint y: 144, endPoint x: 407, endPoint y: 143, distance: 4.4
click at [403, 144] on div "[DATE] 06:06 PM" at bounding box center [325, 140] width 235 height 13
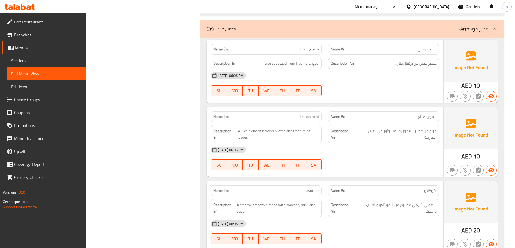
scroll to position [2524, 0]
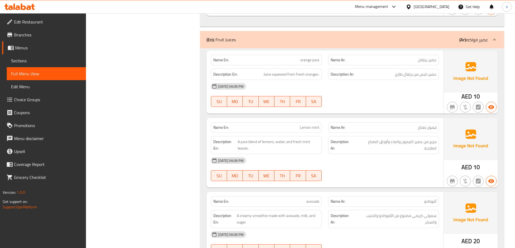
click at [412, 84] on div "[DATE] 06:06 PM" at bounding box center [325, 86] width 235 height 13
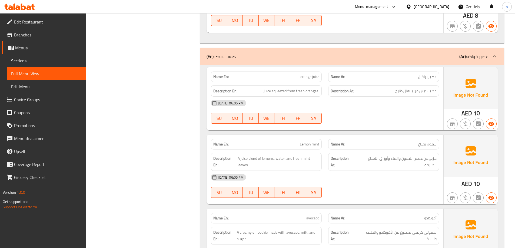
scroll to position [2497, 0]
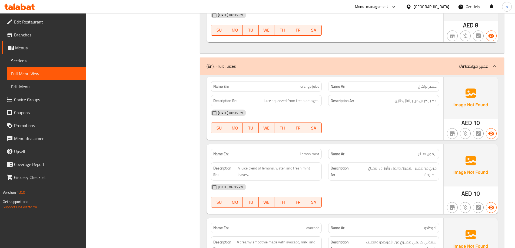
click at [422, 112] on div "[DATE] 06:06 PM" at bounding box center [325, 112] width 235 height 13
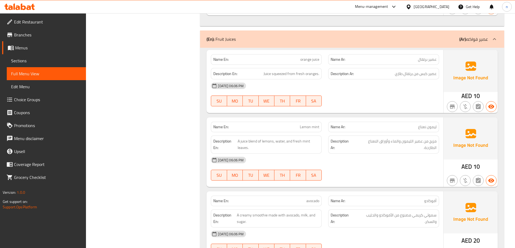
scroll to position [2470, 0]
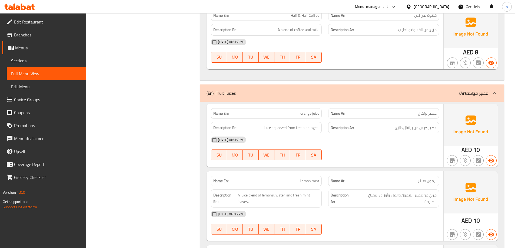
click at [410, 149] on div "14-10-2025 06:06 PM SU MO TU WE TH FR SA" at bounding box center [325, 149] width 235 height 30
click at [387, 138] on div "[DATE] 06:06 PM" at bounding box center [325, 140] width 235 height 13
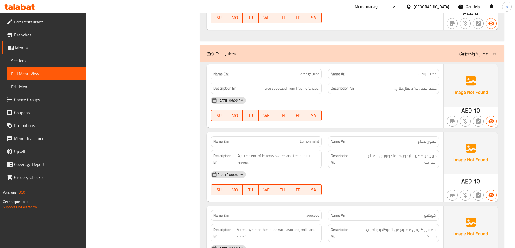
scroll to position [2551, 0]
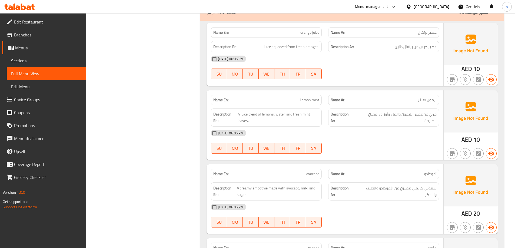
click at [392, 133] on div "[DATE] 06:06 PM" at bounding box center [325, 133] width 235 height 13
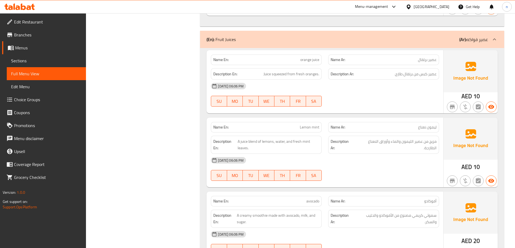
scroll to position [2524, 0]
click at [413, 156] on div "[DATE] 06:06 PM" at bounding box center [325, 160] width 235 height 13
click at [419, 144] on span "مزيج من عصير الليمون والماء وأوراق النعناع الطازجة." at bounding box center [396, 144] width 82 height 13
click at [406, 157] on div "[DATE] 06:06 PM" at bounding box center [325, 160] width 235 height 13
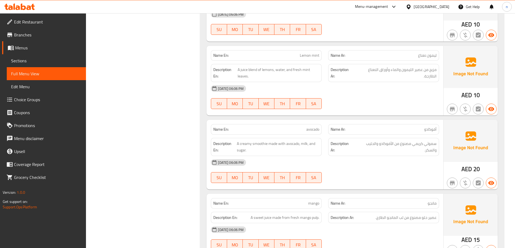
scroll to position [2605, 0]
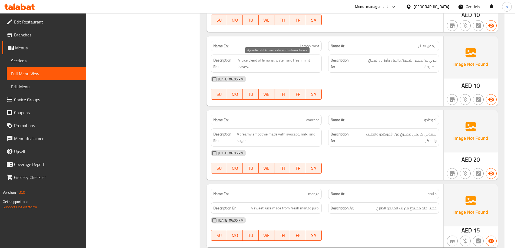
click at [297, 68] on span "A juice blend of lemons, water, and fresh mint leaves." at bounding box center [279, 63] width 82 height 13
drag, startPoint x: 382, startPoint y: 97, endPoint x: 379, endPoint y: 101, distance: 4.7
click at [379, 101] on div at bounding box center [383, 99] width 117 height 6
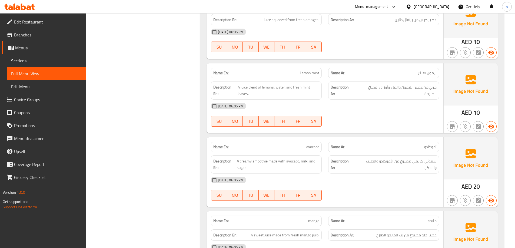
click at [390, 106] on div "[DATE] 06:06 PM" at bounding box center [325, 106] width 235 height 13
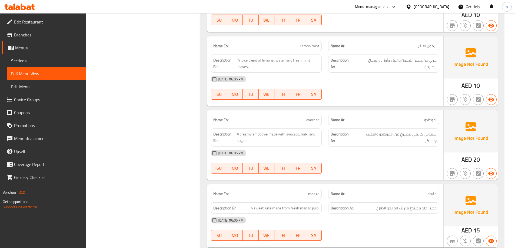
click at [396, 98] on div at bounding box center [383, 99] width 117 height 6
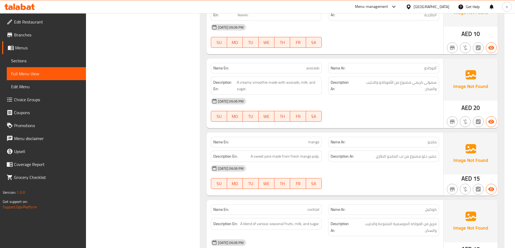
scroll to position [2659, 0]
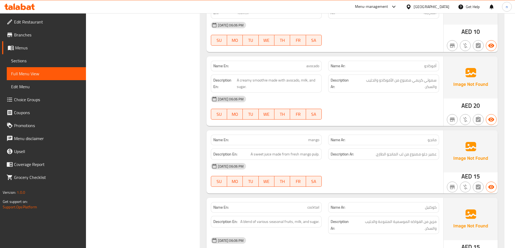
click at [397, 98] on div "[DATE] 06:06 PM" at bounding box center [325, 99] width 235 height 13
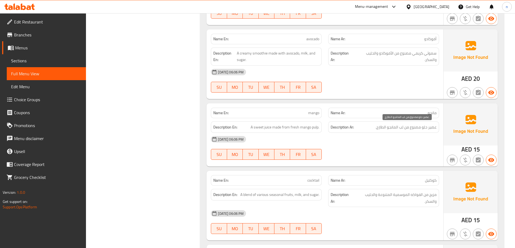
click at [381, 127] on span "عصير حلو مصنوع من لب المانجو الطازج." at bounding box center [405, 127] width 61 height 7
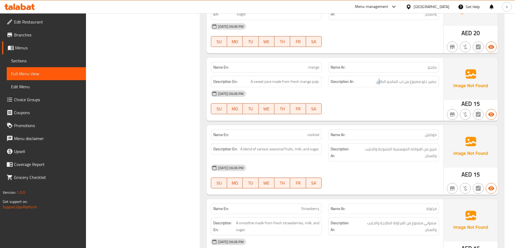
scroll to position [2740, 0]
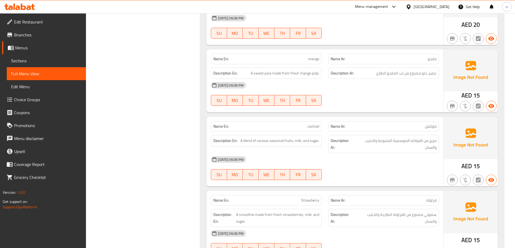
click at [406, 100] on div "14-10-2025 06:06 PM SU MO TU WE TH FR SA" at bounding box center [325, 94] width 235 height 30
click at [408, 98] on div "14-10-2025 06:06 PM SU MO TU WE TH FR SA" at bounding box center [325, 94] width 235 height 30
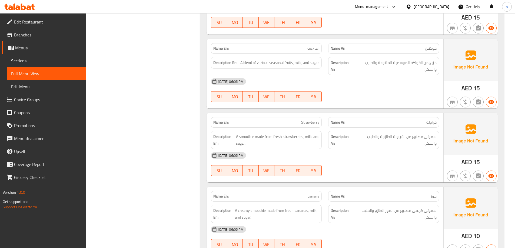
scroll to position [2821, 0]
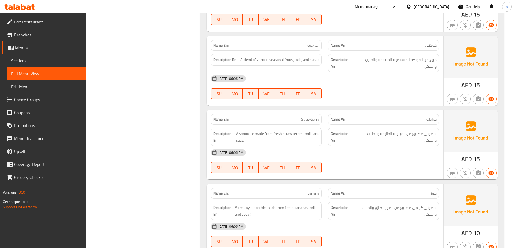
click at [395, 77] on div "[DATE] 06:06 PM" at bounding box center [325, 78] width 235 height 13
drag, startPoint x: 292, startPoint y: 59, endPoint x: 239, endPoint y: 64, distance: 53.2
click at [239, 64] on div "Description En: A blend of various seasonal fruits, milk, and sugar." at bounding box center [266, 60] width 111 height 12
copy span "A blend of various seasonal fruits"
click at [385, 97] on div at bounding box center [383, 99] width 117 height 6
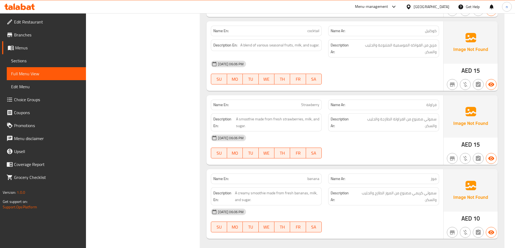
scroll to position [2848, 0]
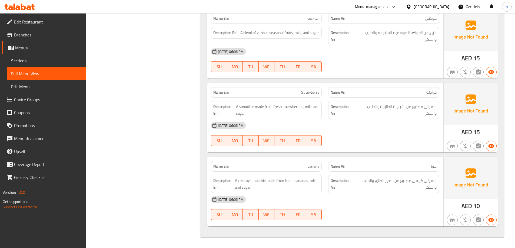
click at [379, 118] on div "Description Ar: سموثي مصنوع من الفراولة الطازجة والحليب والسكر." at bounding box center [383, 110] width 117 height 25
click at [352, 123] on div "[DATE] 06:06 PM" at bounding box center [325, 125] width 235 height 13
click at [387, 190] on span "سموثي كريمي مصنوع من الموز الطازج والحليب والسكر." at bounding box center [395, 184] width 83 height 13
click at [342, 208] on div "14-10-2025 06:06 PM SU MO TU WE TH FR SA" at bounding box center [325, 208] width 235 height 30
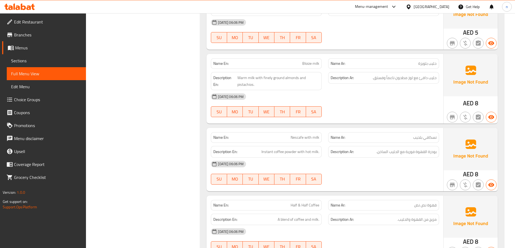
scroll to position [2362, 0]
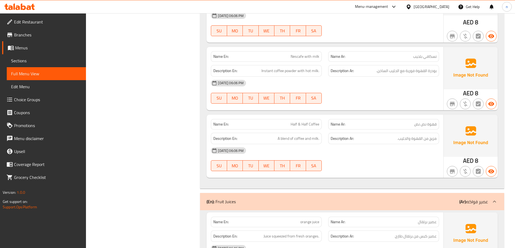
click at [409, 125] on p "Name Ar: قهوة نص نص" at bounding box center [384, 125] width 106 height 6
click at [300, 125] on span "Half & Half Coffee" at bounding box center [305, 125] width 29 height 6
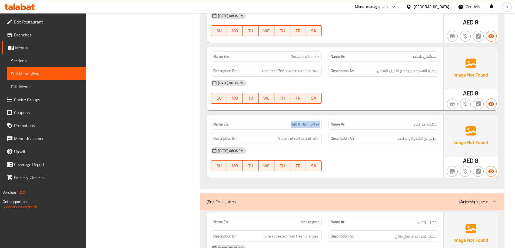
click at [300, 125] on span "Half & Half Coffee" at bounding box center [305, 125] width 29 height 6
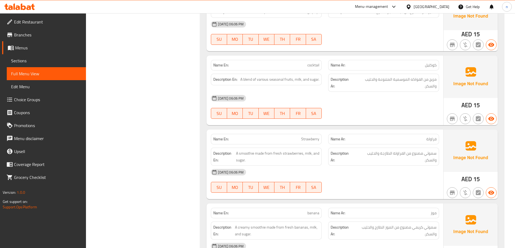
scroll to position [2681, 0]
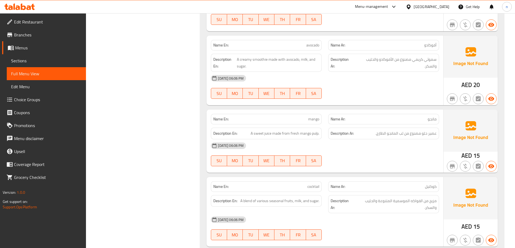
click at [41, 19] on span "Edit Restaurant" at bounding box center [48, 22] width 68 height 6
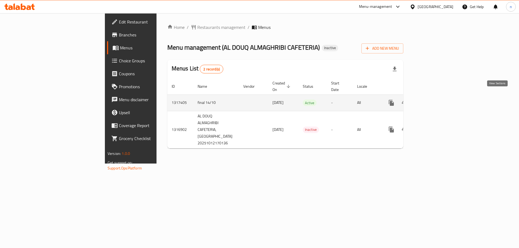
click at [437, 96] on link "enhanced table" at bounding box center [430, 102] width 13 height 13
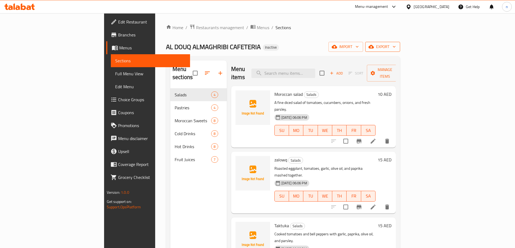
click at [400, 51] on button "export" at bounding box center [382, 47] width 35 height 10
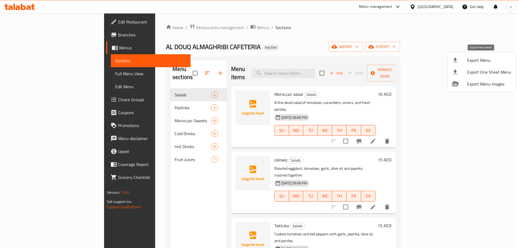
click at [476, 60] on span "Export Menu" at bounding box center [489, 60] width 44 height 6
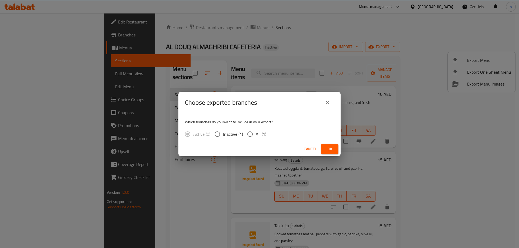
click at [249, 133] on input "All (1)" at bounding box center [249, 134] width 11 height 11
radio input "true"
click at [333, 151] on span "Ok" at bounding box center [329, 149] width 9 height 7
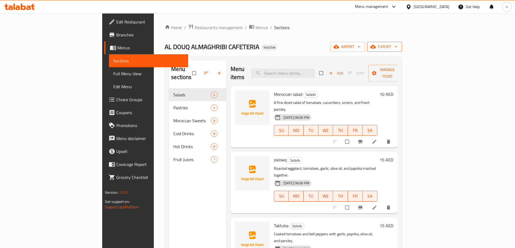
click at [398, 48] on span "export" at bounding box center [384, 47] width 26 height 7
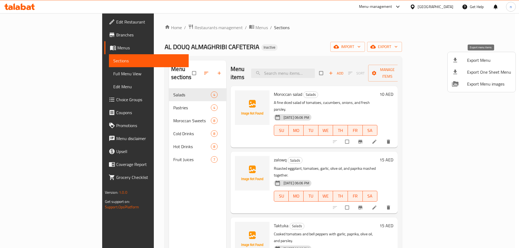
click at [456, 61] on icon at bounding box center [455, 60] width 6 height 6
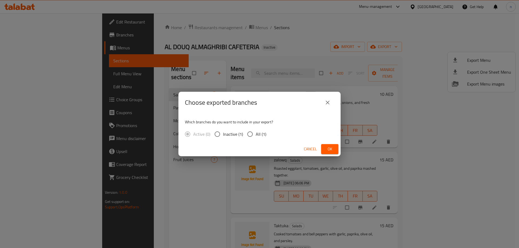
drag, startPoint x: 252, startPoint y: 133, endPoint x: 265, endPoint y: 139, distance: 14.5
click at [254, 134] on input "All (1)" at bounding box center [249, 134] width 11 height 11
radio input "true"
click at [330, 150] on span "Ok" at bounding box center [329, 149] width 9 height 7
